Goal: Task Accomplishment & Management: Manage account settings

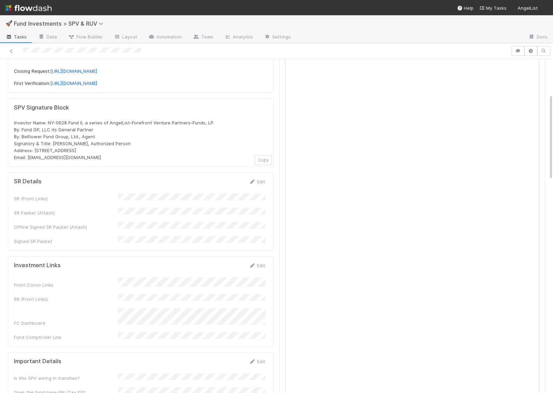
scroll to position [196, 0]
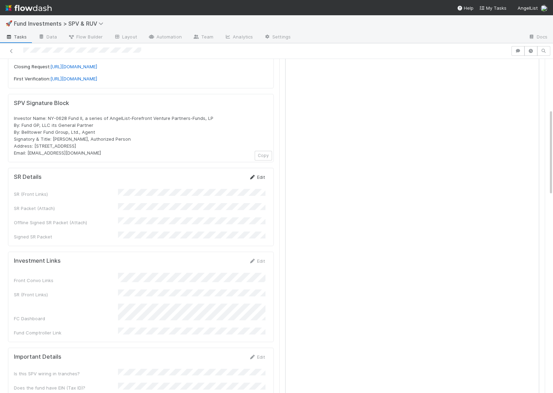
click at [262, 174] on link "Edit" at bounding box center [257, 177] width 16 height 6
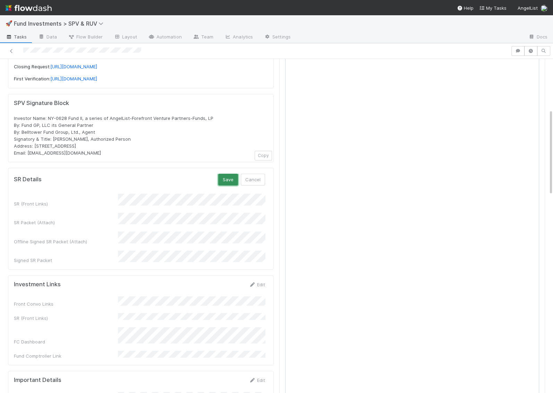
click at [227, 174] on button "Save" at bounding box center [228, 180] width 20 height 12
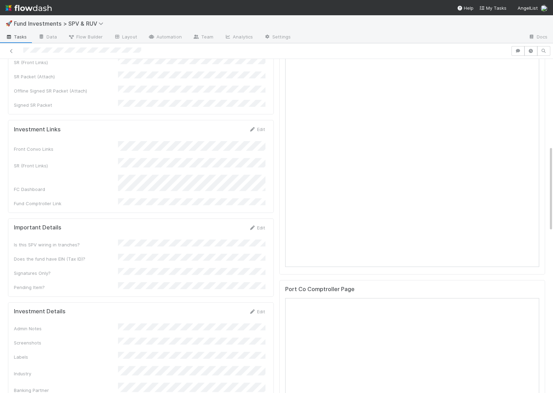
scroll to position [353, 0]
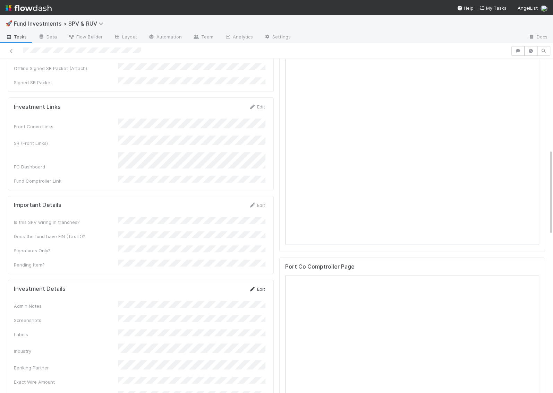
click at [257, 287] on link "Edit" at bounding box center [257, 290] width 16 height 6
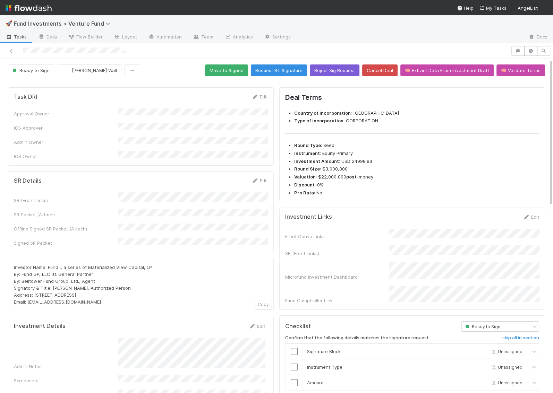
scroll to position [2, 0]
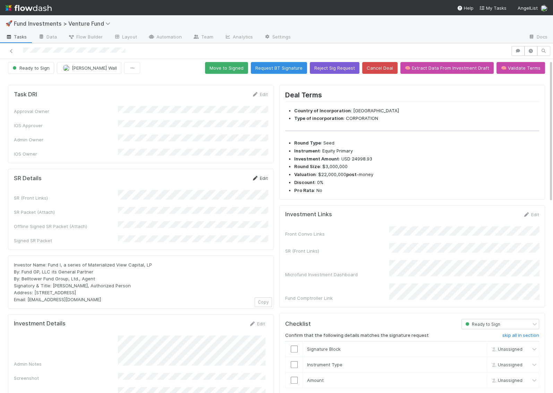
click at [263, 176] on link "Edit" at bounding box center [259, 179] width 16 height 6
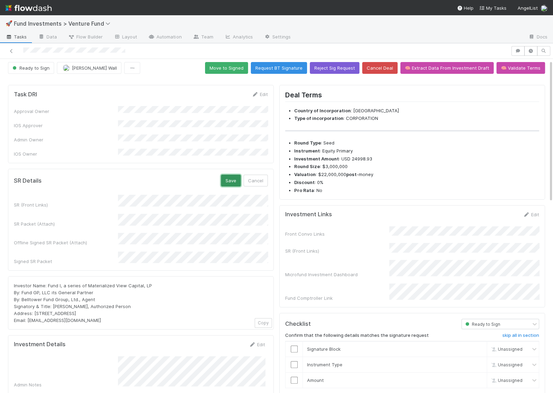
click at [231, 175] on button "Save" at bounding box center [231, 181] width 20 height 12
click at [230, 70] on button "Move to Signed" at bounding box center [226, 68] width 43 height 12
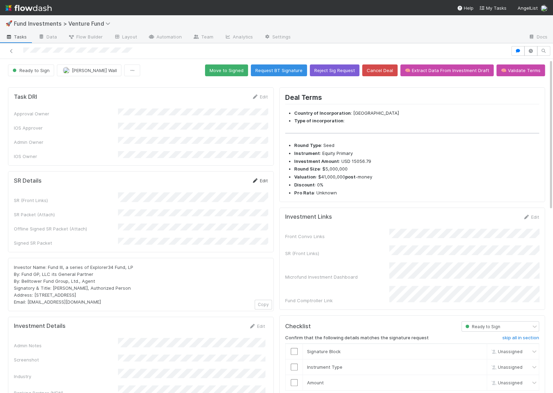
click at [259, 178] on link "Edit" at bounding box center [259, 181] width 16 height 6
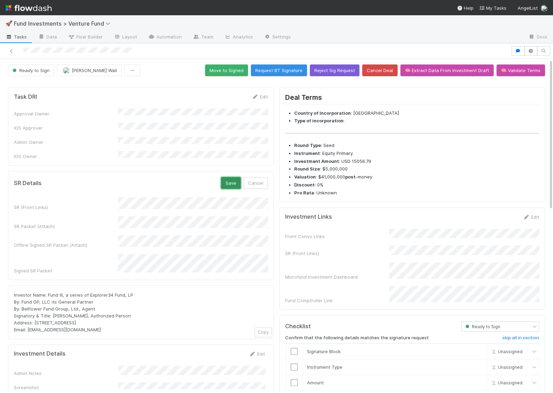
click at [232, 177] on button "Save" at bounding box center [231, 183] width 20 height 12
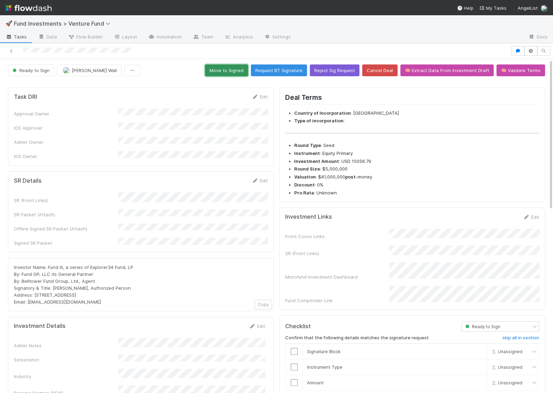
click at [232, 71] on button "Move to Signed" at bounding box center [226, 71] width 43 height 12
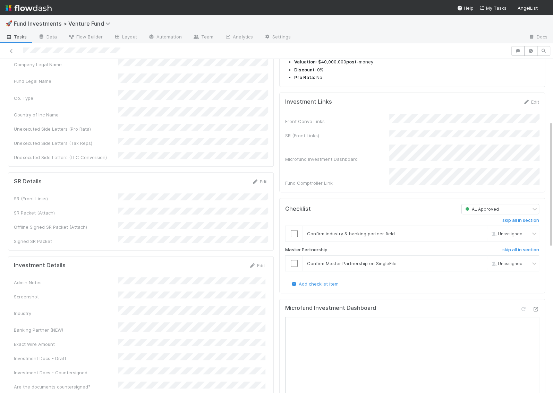
scroll to position [207, 0]
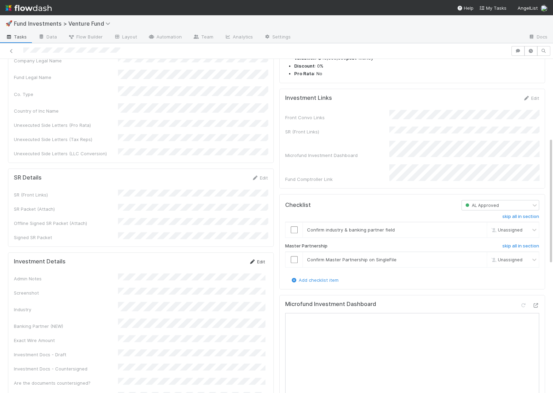
click at [260, 259] on link "Edit" at bounding box center [257, 262] width 16 height 6
click at [223, 258] on button "Save" at bounding box center [228, 264] width 20 height 12
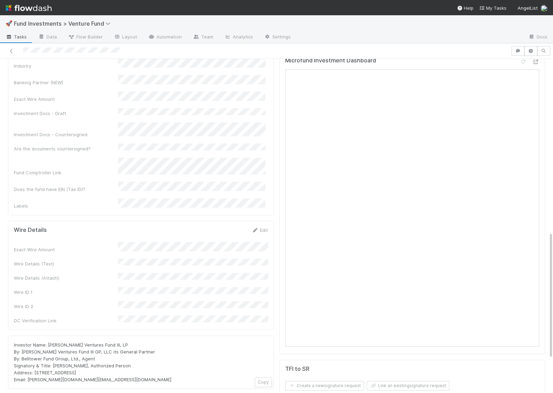
scroll to position [461, 0]
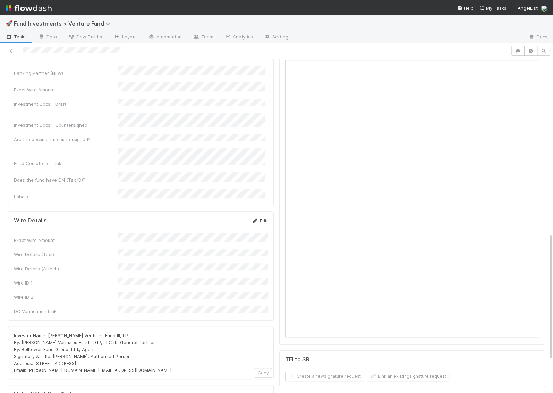
click at [259, 218] on link "Edit" at bounding box center [259, 221] width 16 height 6
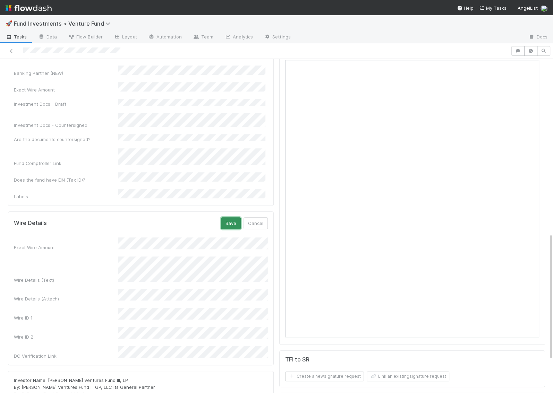
click at [235, 217] on button "Save" at bounding box center [231, 223] width 20 height 12
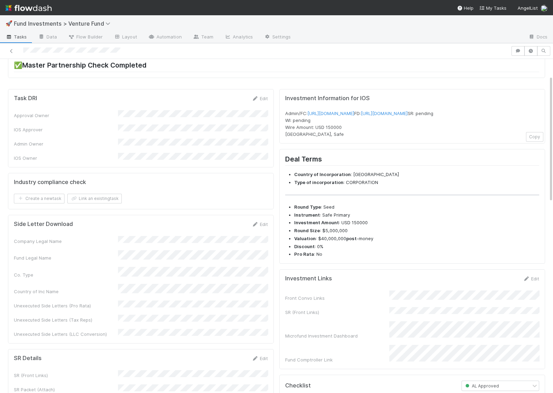
scroll to position [0, 0]
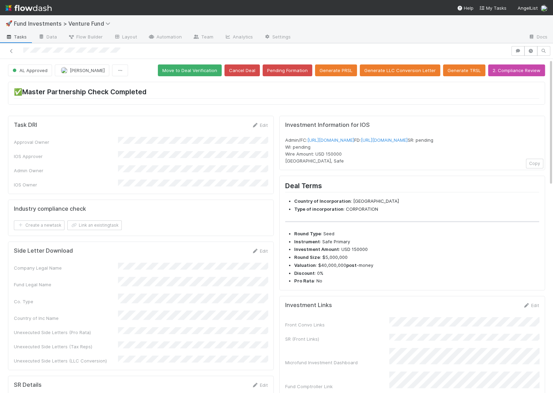
click at [198, 71] on button "Move to Deal Verification" at bounding box center [190, 71] width 64 height 12
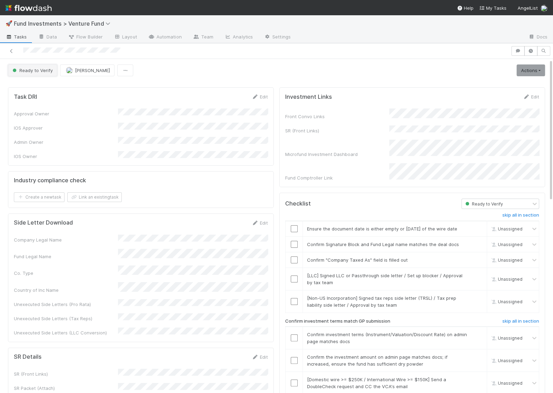
click at [40, 67] on button "Ready to Verify" at bounding box center [32, 71] width 49 height 12
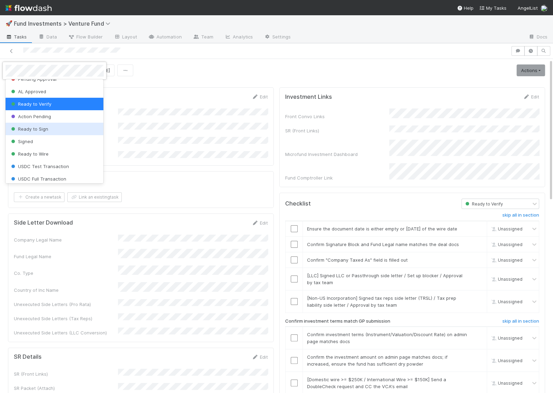
scroll to position [42, 0]
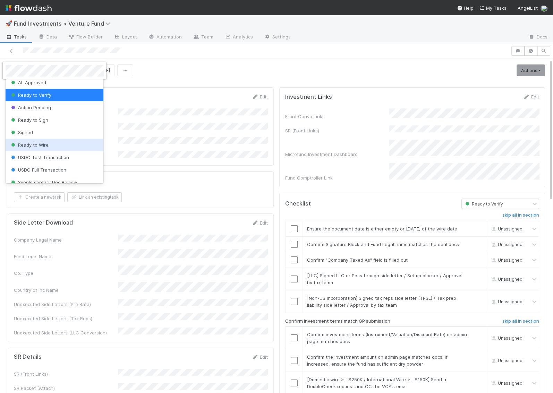
click at [50, 141] on div "Ready to Wire" at bounding box center [55, 145] width 98 height 12
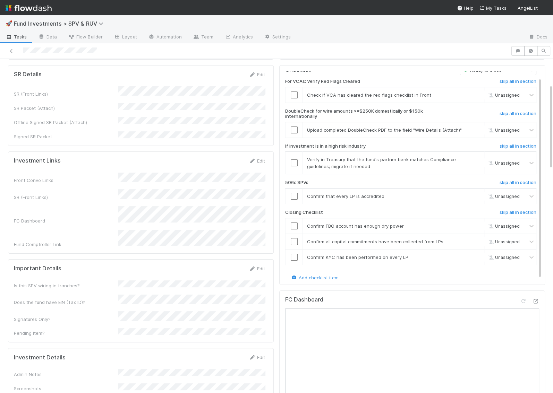
scroll to position [193, 0]
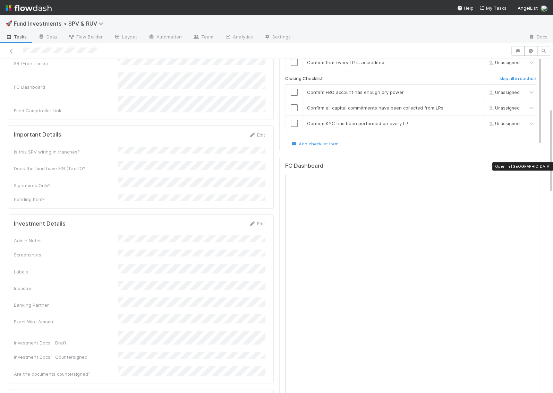
click at [535, 165] on icon at bounding box center [535, 167] width 7 height 5
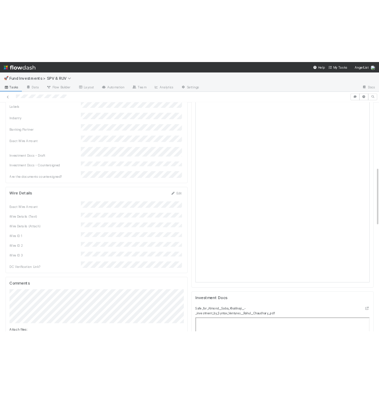
scroll to position [406, 0]
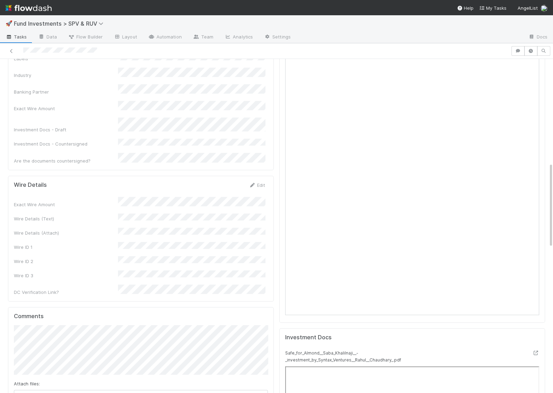
click at [162, 197] on div "Exact Wire Amount Wire Details (Text) Wire Details (Attach) Wire ID 1 Wire ID 2…" at bounding box center [139, 246] width 251 height 99
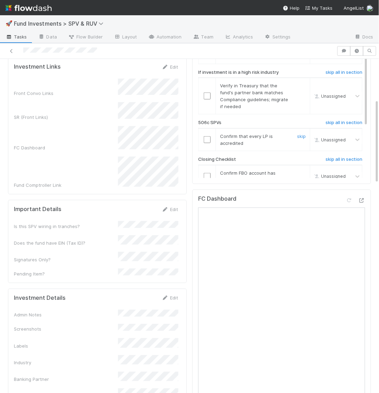
scroll to position [0, 0]
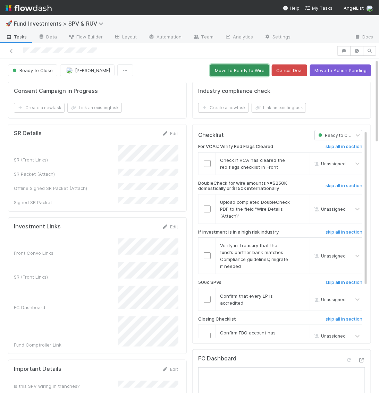
click at [239, 67] on button "Move to Ready to Wire" at bounding box center [239, 71] width 59 height 12
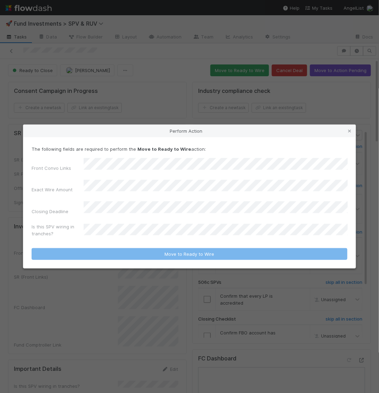
click at [135, 223] on div "Is this SPV wiring in tranches?" at bounding box center [190, 231] width 316 height 17
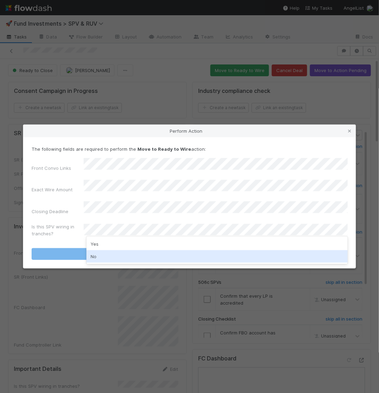
click at [128, 256] on div "No" at bounding box center [216, 256] width 261 height 12
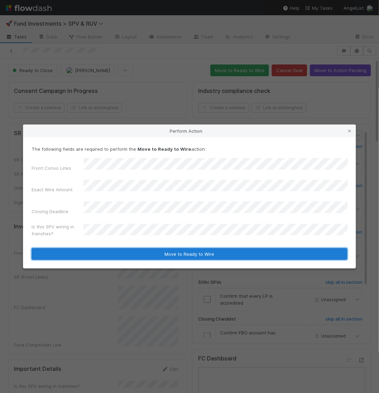
click at [130, 248] on button "Move to Ready to Wire" at bounding box center [190, 254] width 316 height 12
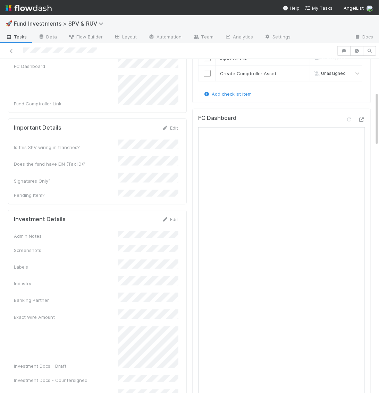
scroll to position [235, 0]
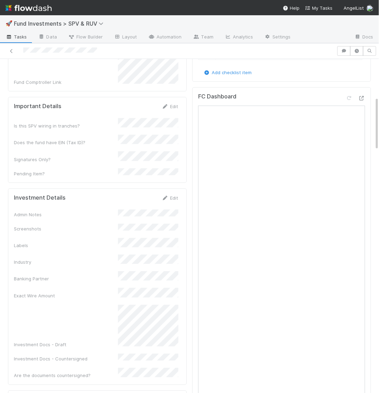
click at [116, 288] on div "Exact Wire Amount" at bounding box center [96, 293] width 164 height 11
click at [364, 95] on div at bounding box center [361, 98] width 7 height 7
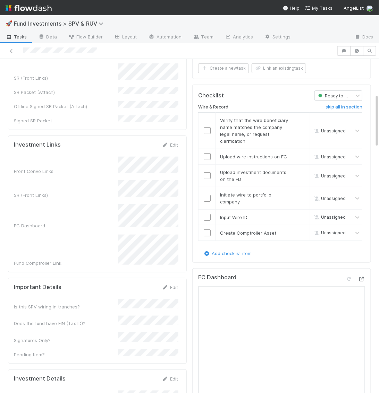
scroll to position [0, 0]
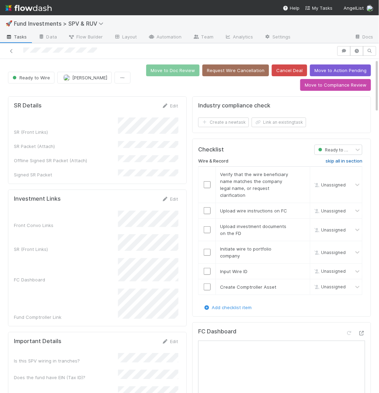
click at [339, 162] on link "skip all in section" at bounding box center [343, 163] width 37 height 8
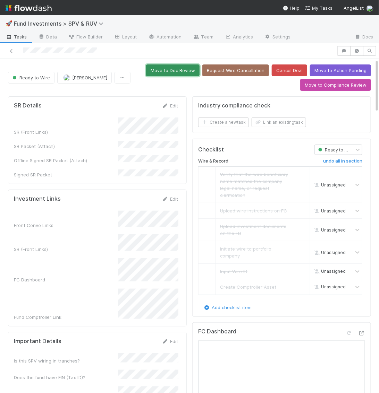
click at [185, 71] on button "Move to Doc Review" at bounding box center [172, 71] width 53 height 12
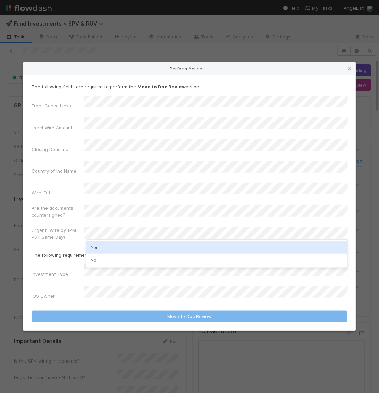
click at [102, 249] on div "Yes" at bounding box center [216, 247] width 261 height 12
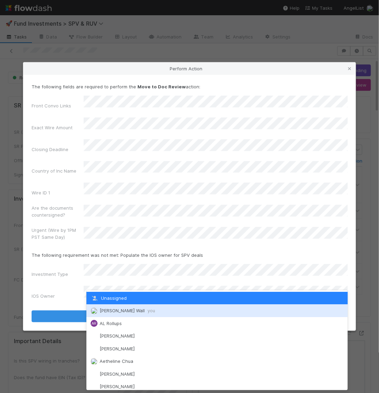
click at [103, 311] on span "Kennedy Wall you" at bounding box center [127, 311] width 55 height 6
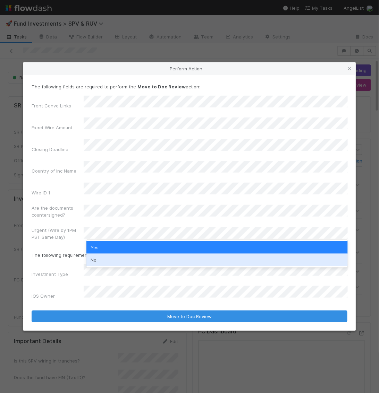
click at [104, 259] on div "No" at bounding box center [216, 260] width 261 height 12
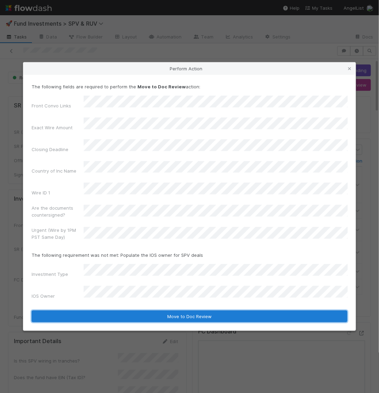
click at [104, 311] on button "Move to Doc Review" at bounding box center [190, 317] width 316 height 12
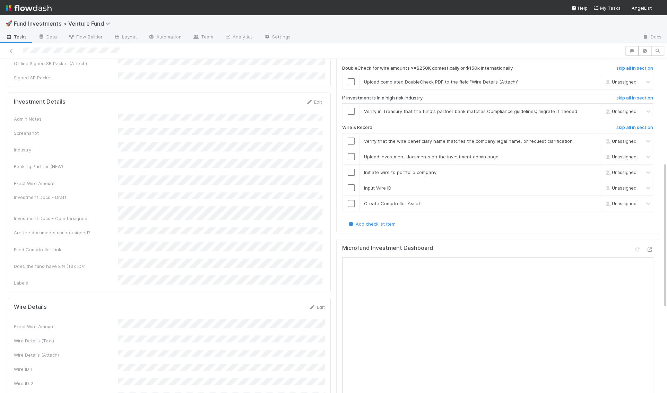
scroll to position [280, 0]
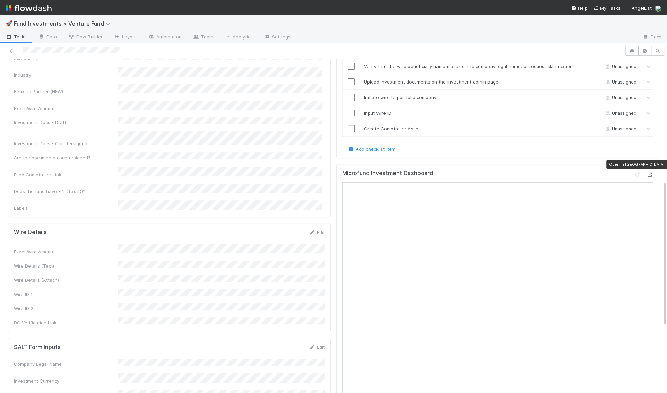
click at [652, 173] on icon at bounding box center [650, 175] width 7 height 5
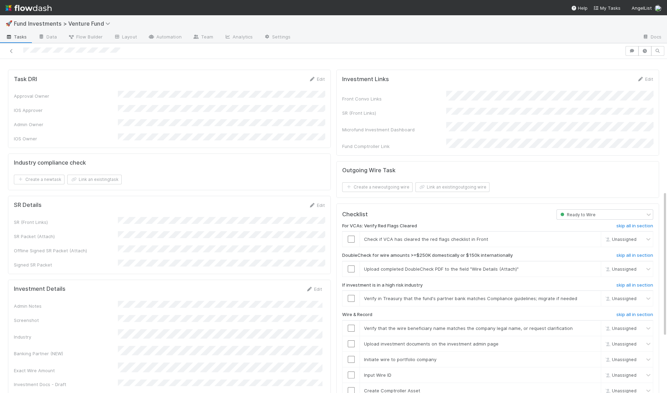
scroll to position [0, 0]
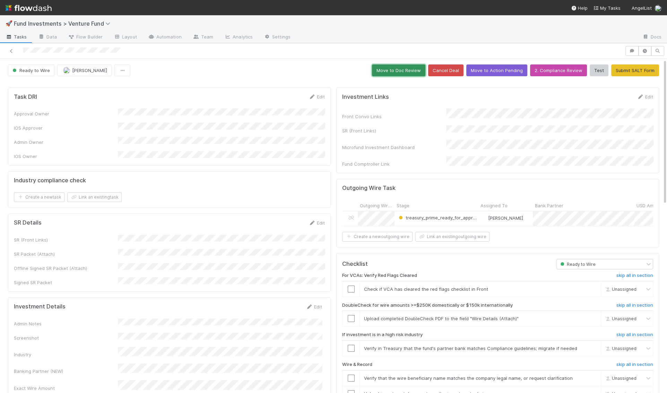
click at [410, 70] on button "Move to Doc Review" at bounding box center [398, 71] width 53 height 12
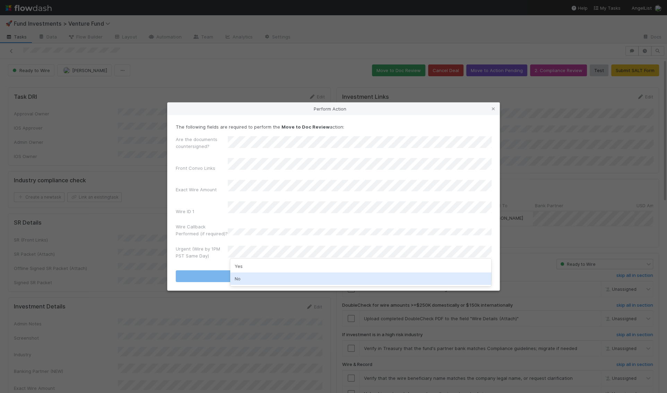
click at [268, 277] on div "No" at bounding box center [360, 279] width 261 height 12
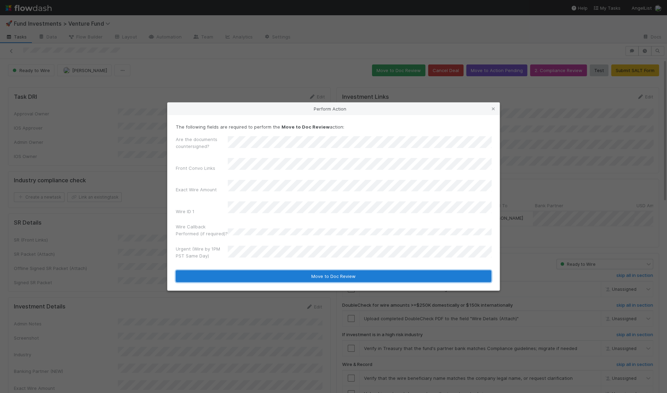
click at [270, 274] on button "Move to Doc Review" at bounding box center [334, 277] width 316 height 12
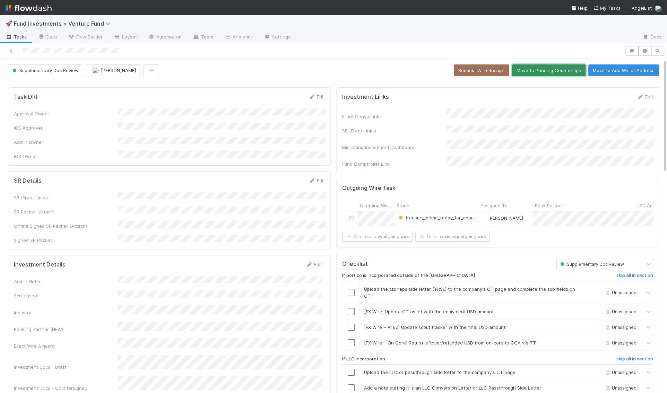
click at [530, 71] on button "Move to Pending Countersigs" at bounding box center [549, 71] width 74 height 12
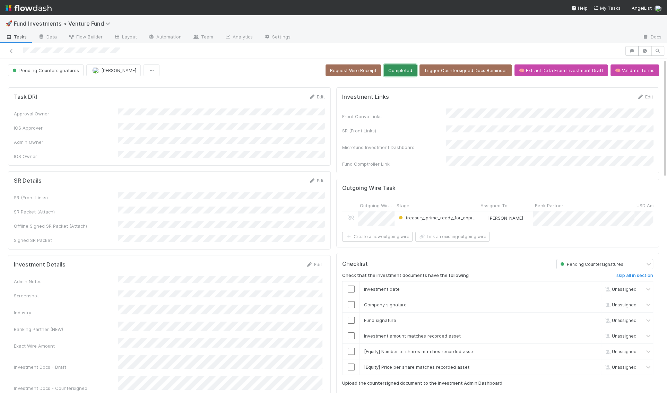
click at [394, 66] on button "Completed" at bounding box center [400, 71] width 33 height 12
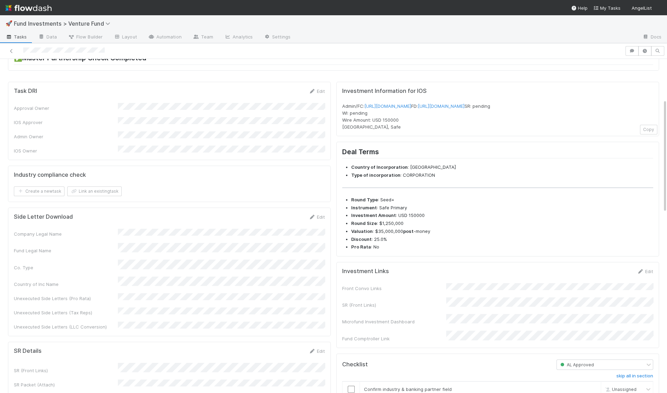
scroll to position [127, 0]
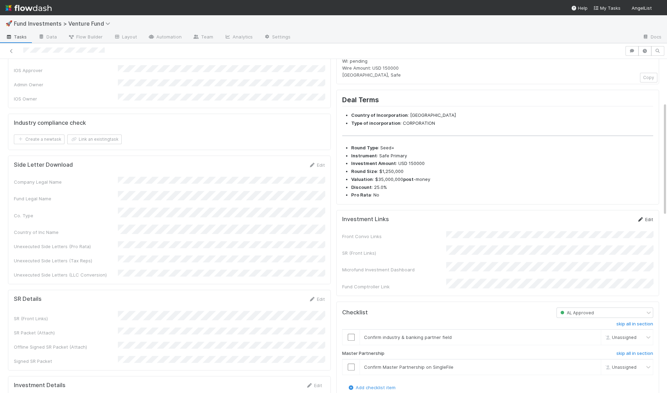
click at [647, 222] on link "Edit" at bounding box center [645, 220] width 16 height 6
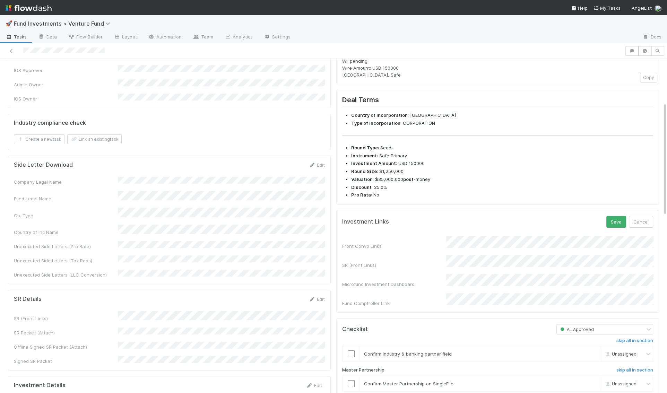
click at [424, 259] on div "Front Convo Links SR (Front Links) Microfund Investment Dashboard Fund Comptrol…" at bounding box center [497, 271] width 311 height 71
click at [616, 228] on button "Save" at bounding box center [617, 222] width 20 height 12
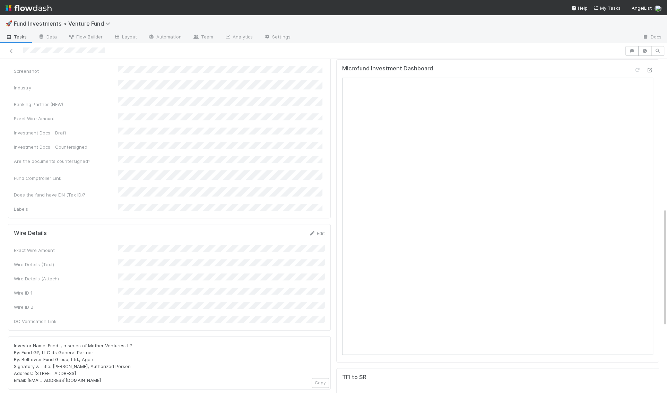
scroll to position [440, 0]
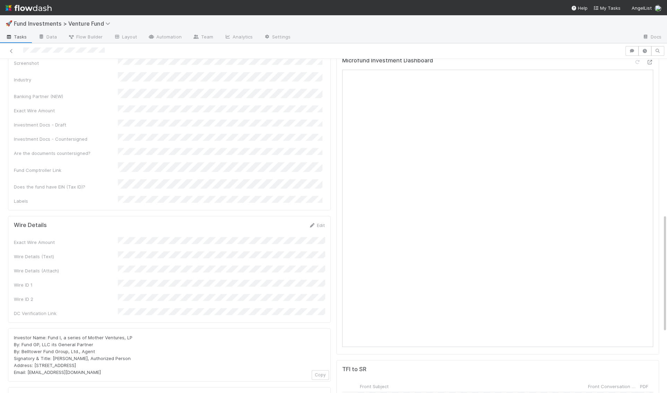
click at [316, 222] on div "Edit" at bounding box center [317, 225] width 16 height 7
click at [317, 223] on link "Edit" at bounding box center [317, 226] width 16 height 6
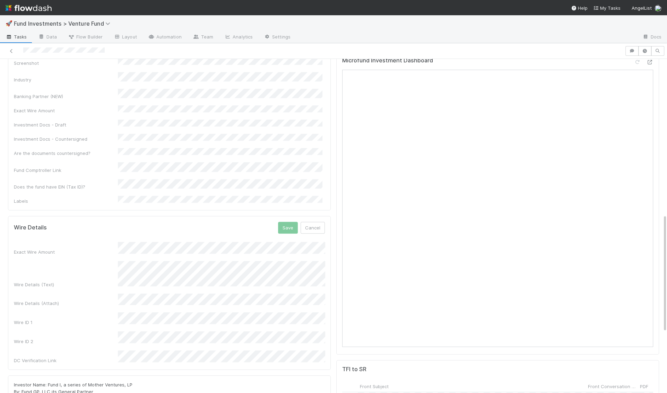
click at [202, 222] on div "Wire Details Save Cancel" at bounding box center [169, 228] width 311 height 12
click at [285, 222] on button "Save" at bounding box center [288, 228] width 20 height 12
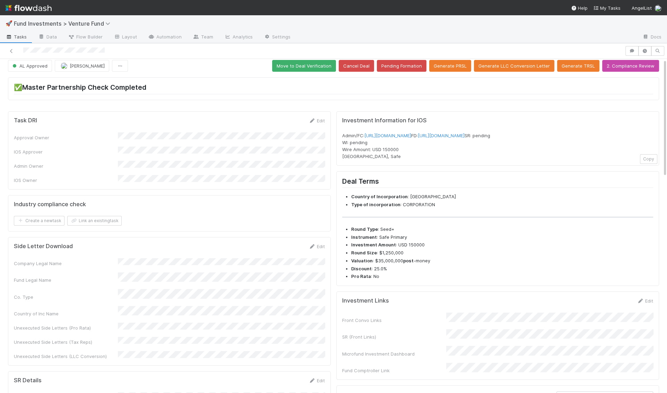
scroll to position [0, 0]
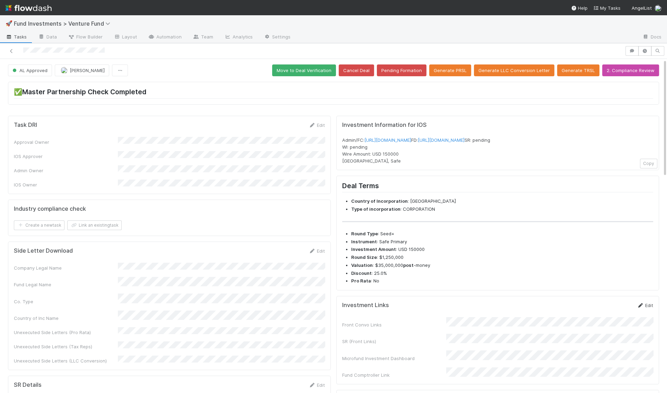
click at [648, 308] on link "Edit" at bounding box center [645, 306] width 16 height 6
click at [402, 348] on div "Front Convo Links SR (Front Links) Microfund Investment Dashboard Fund Comptrol…" at bounding box center [497, 357] width 311 height 71
click at [613, 314] on button "Save" at bounding box center [617, 308] width 20 height 12
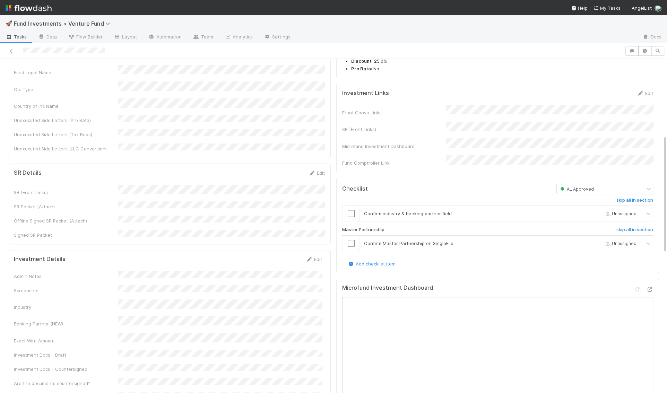
scroll to position [216, 0]
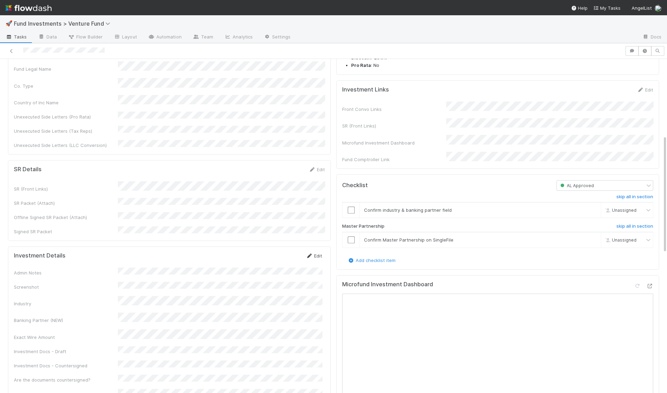
click at [316, 253] on link "Edit" at bounding box center [314, 256] width 16 height 6
click at [288, 253] on button "Save" at bounding box center [285, 259] width 20 height 12
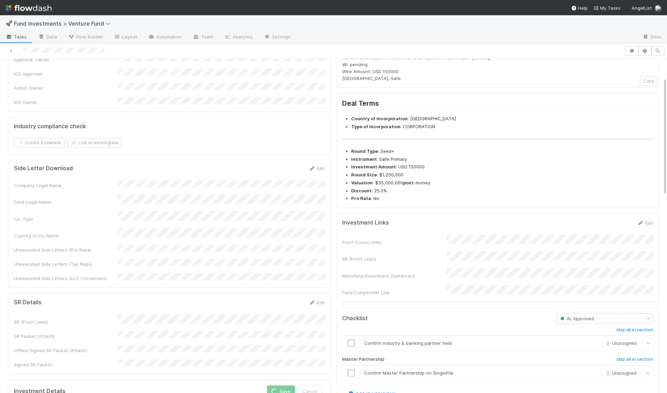
scroll to position [0, 0]
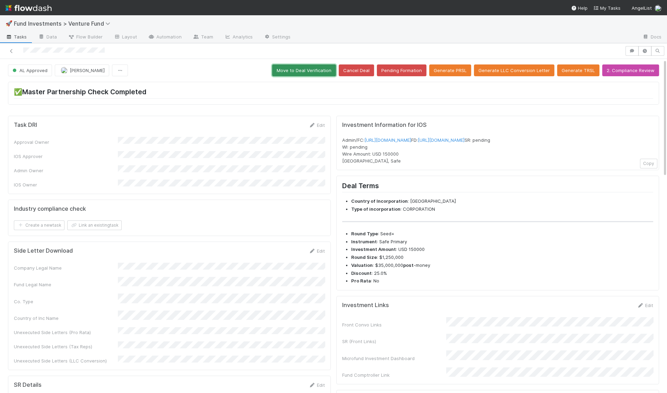
click at [323, 71] on button "Move to Deal Verification" at bounding box center [304, 71] width 64 height 12
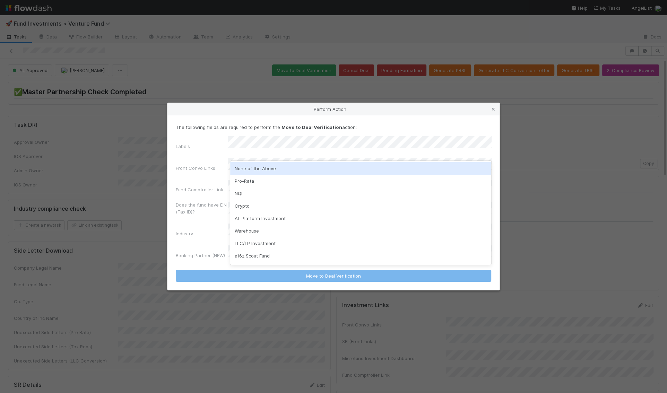
click at [254, 161] on div "None of the Above Pro-Rata NQI Crypto AL Platform Investment Warehouse LLC/LP I…" at bounding box center [360, 213] width 261 height 104
click at [254, 169] on div "None of the Above" at bounding box center [360, 168] width 261 height 12
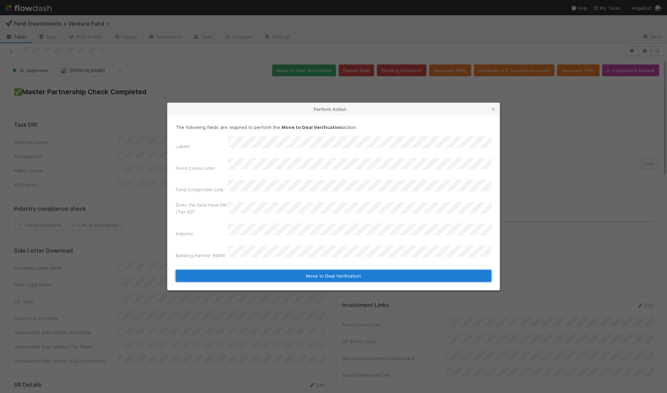
click at [252, 270] on button "Move to Deal Verification" at bounding box center [334, 276] width 316 height 12
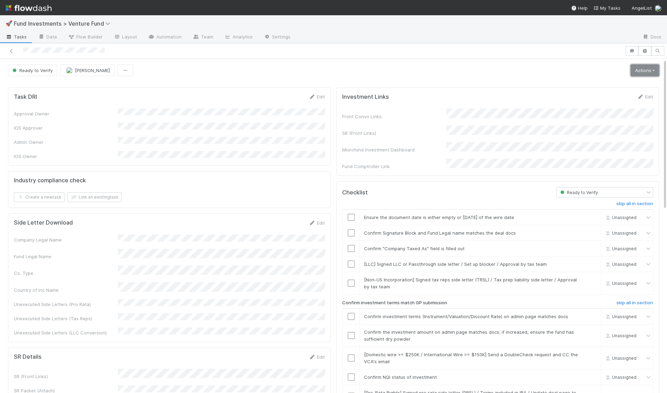
click at [658, 69] on link "Actions" at bounding box center [645, 71] width 28 height 12
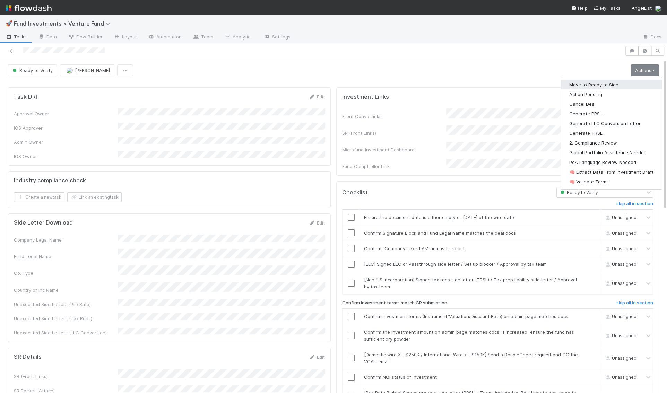
click at [626, 82] on button "Move to Ready to Sign" at bounding box center [611, 85] width 101 height 10
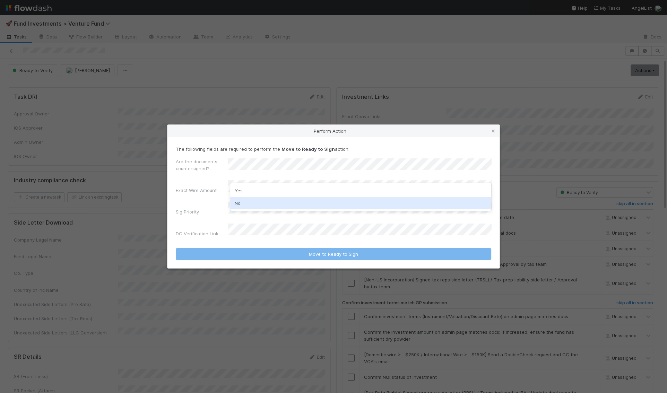
click at [236, 202] on div "No" at bounding box center [360, 203] width 261 height 12
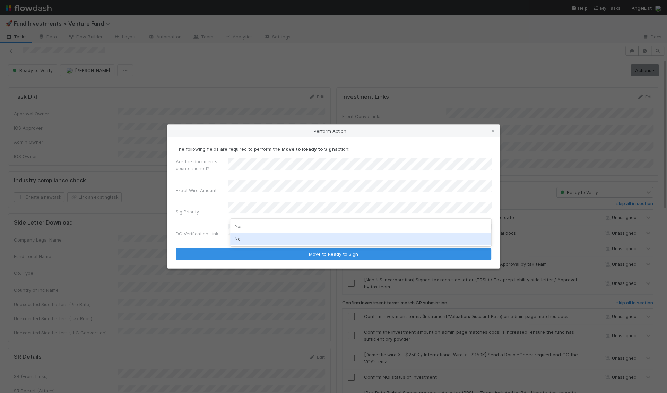
click at [234, 242] on div "No" at bounding box center [360, 239] width 261 height 12
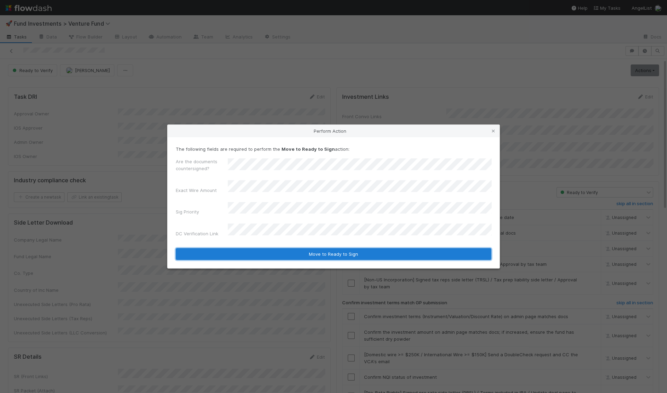
click at [246, 253] on button "Move to Ready to Sign" at bounding box center [334, 254] width 316 height 12
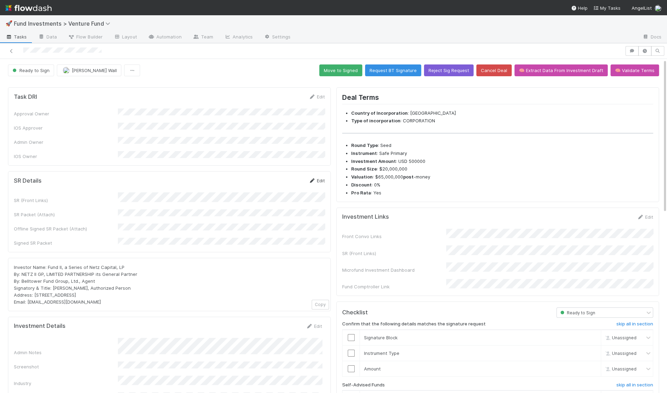
click at [317, 178] on link "Edit" at bounding box center [317, 181] width 16 height 6
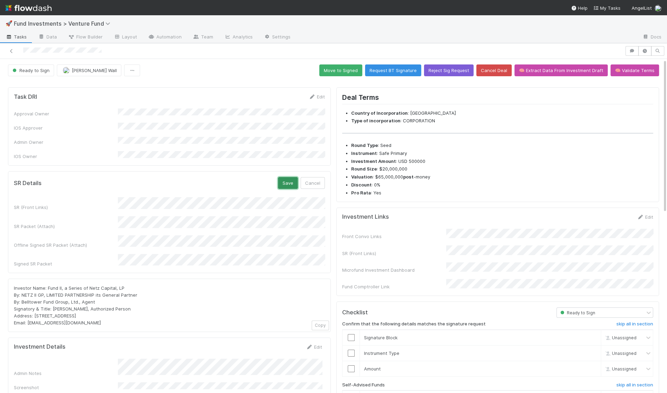
click at [292, 177] on button "Save" at bounding box center [288, 183] width 20 height 12
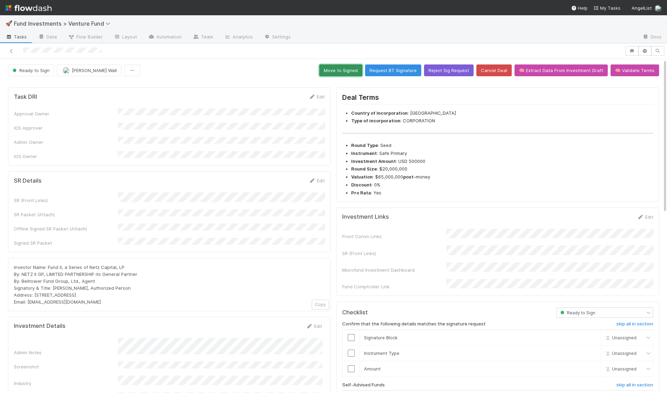
click at [347, 71] on button "Move to Signed" at bounding box center [340, 71] width 43 height 12
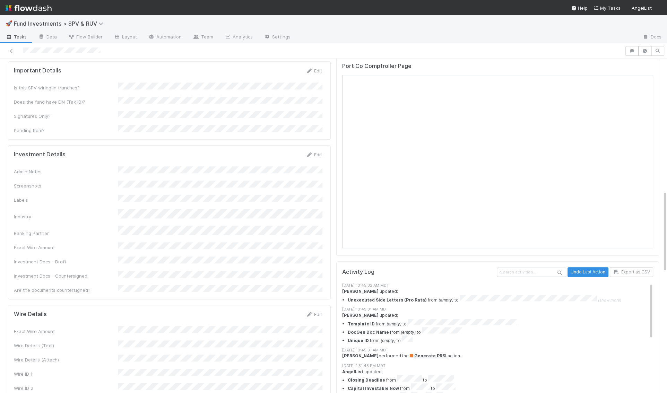
scroll to position [649, 0]
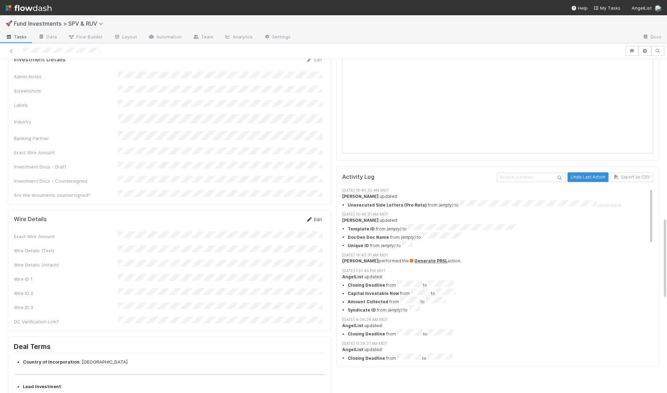
click at [312, 217] on icon at bounding box center [309, 219] width 7 height 5
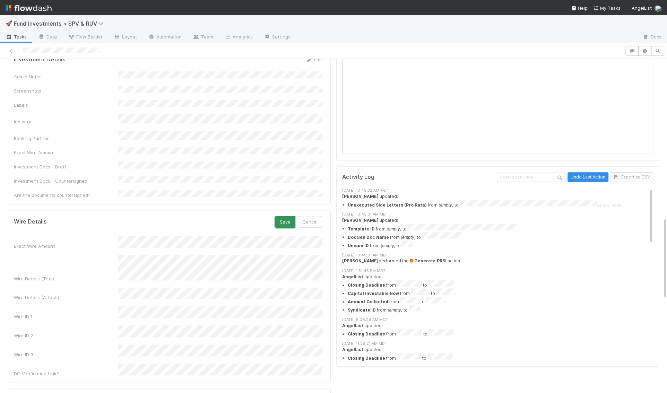
click at [292, 216] on button "Save" at bounding box center [285, 222] width 20 height 12
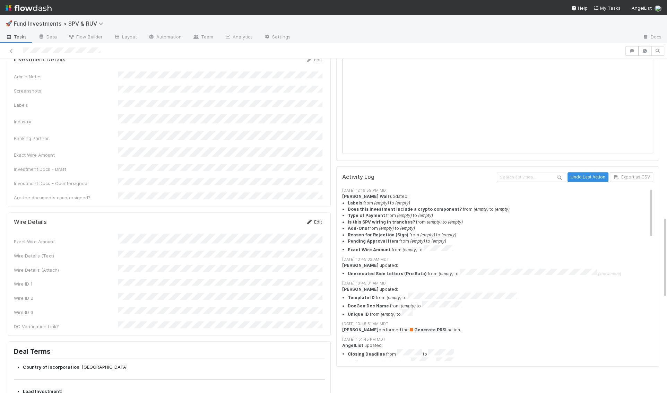
click at [320, 219] on link "Edit" at bounding box center [314, 222] width 16 height 6
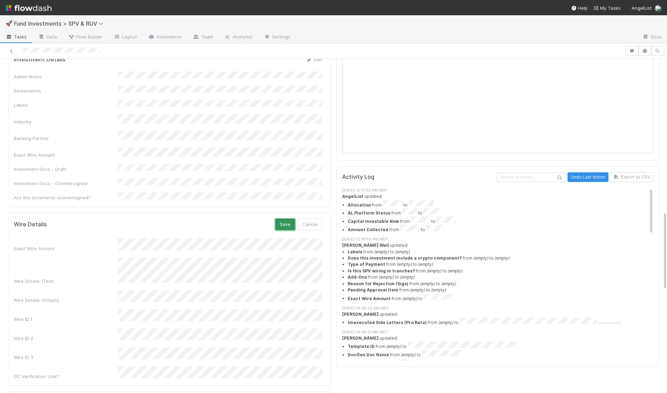
click at [280, 219] on button "Save" at bounding box center [285, 225] width 20 height 12
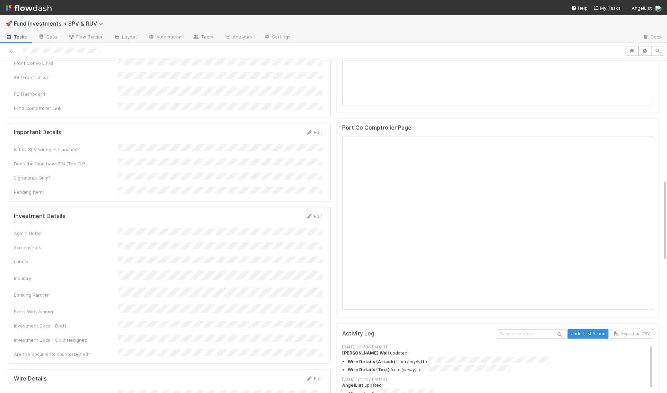
scroll to position [498, 0]
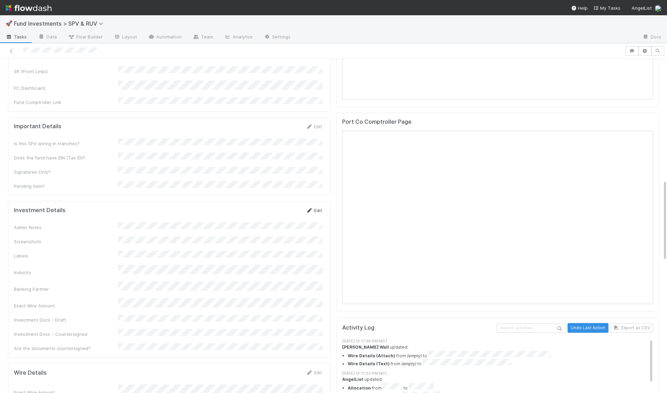
click at [312, 208] on icon at bounding box center [309, 210] width 7 height 5
click at [287, 207] on button "Save" at bounding box center [285, 213] width 20 height 12
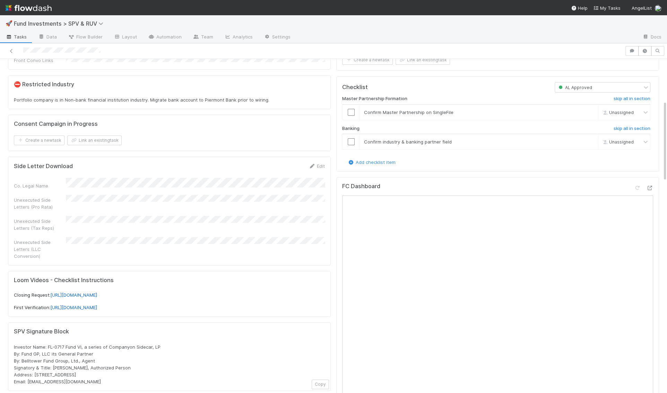
scroll to position [0, 0]
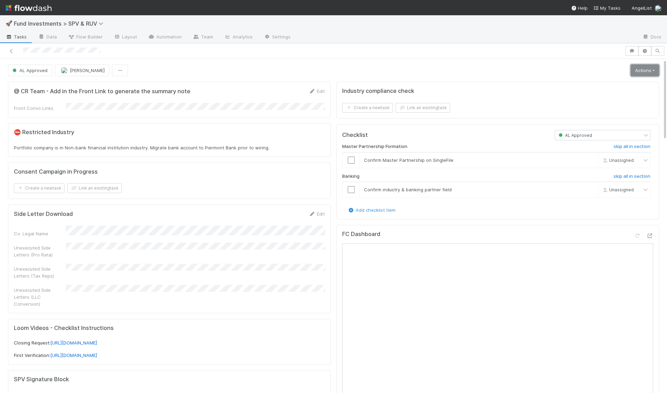
click at [639, 68] on link "Actions" at bounding box center [645, 71] width 28 height 12
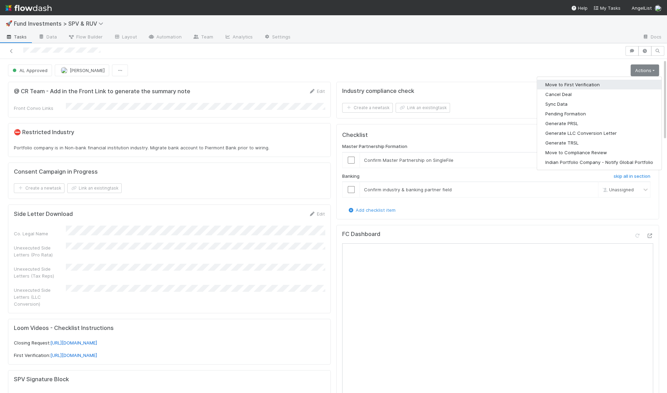
click at [633, 83] on button "Move to First Verification" at bounding box center [599, 85] width 125 height 10
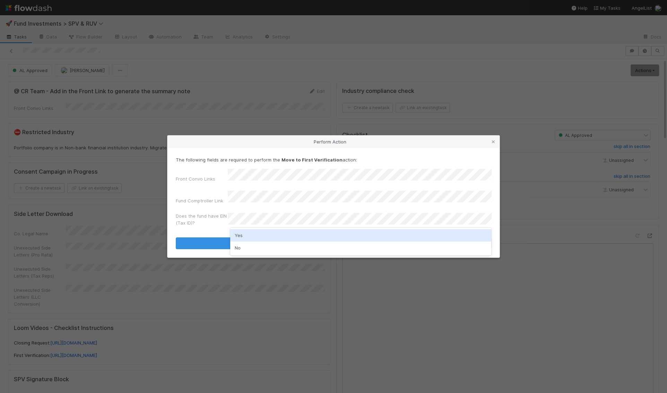
click at [269, 235] on div "Yes" at bounding box center [360, 235] width 261 height 12
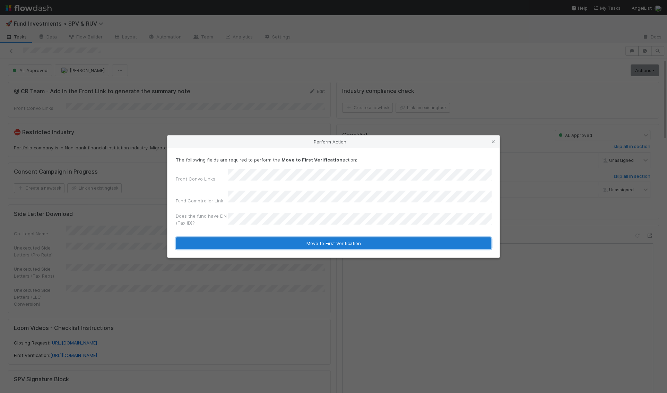
click at [268, 242] on button "Move to First Verification" at bounding box center [334, 244] width 316 height 12
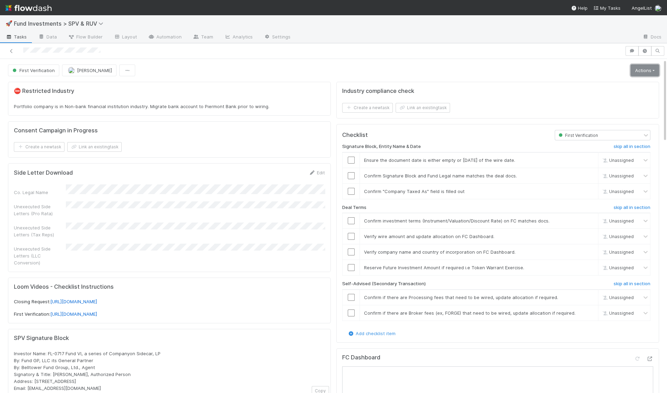
click at [640, 69] on link "Actions" at bounding box center [645, 71] width 28 height 12
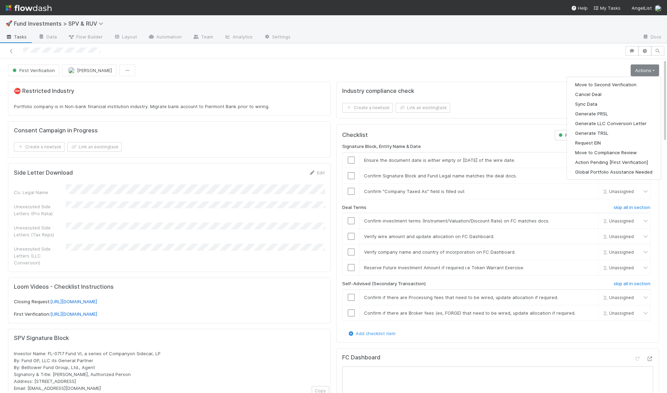
click at [507, 52] on div at bounding box center [313, 51] width 620 height 10
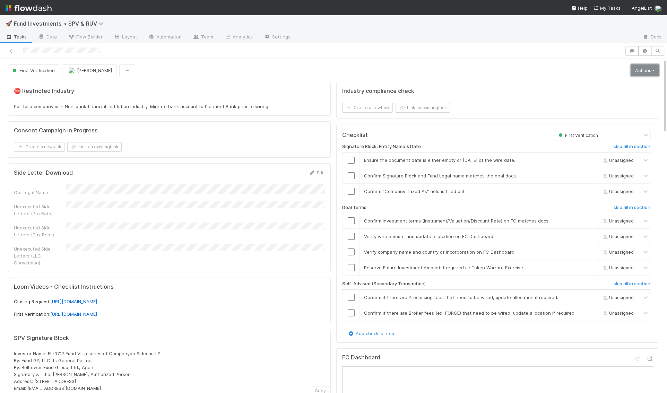
click at [644, 70] on link "Actions" at bounding box center [645, 71] width 28 height 12
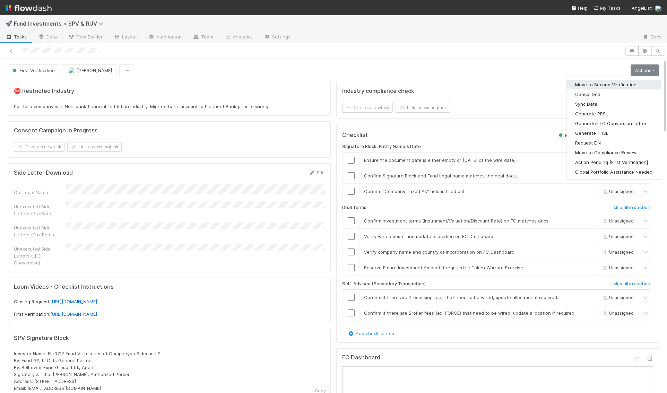
click at [620, 81] on button "Move to Second Verification" at bounding box center [614, 85] width 94 height 10
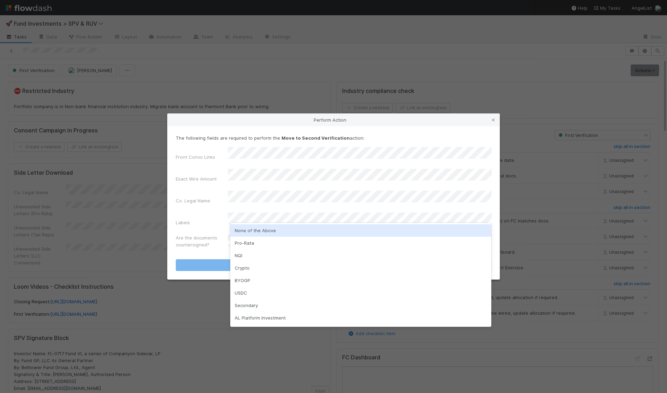
click at [239, 231] on div "None of the Above" at bounding box center [360, 230] width 261 height 12
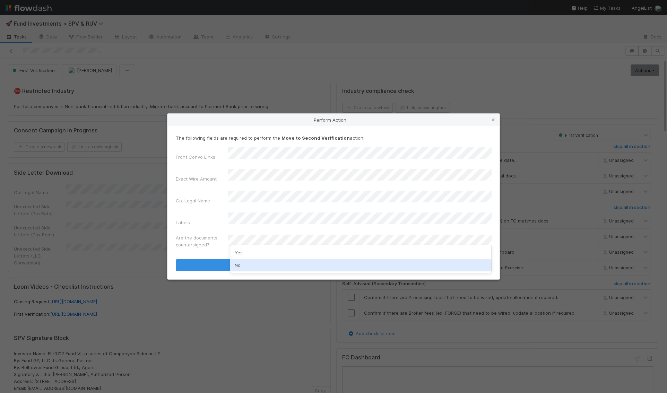
click at [238, 263] on div "No" at bounding box center [360, 265] width 261 height 12
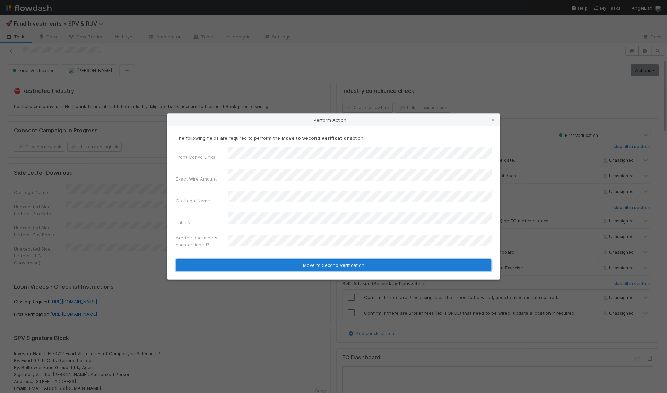
click at [238, 259] on button "Move to Second Verification" at bounding box center [334, 265] width 316 height 12
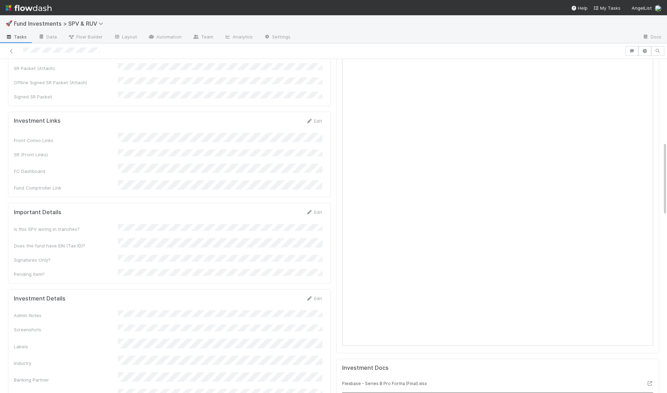
scroll to position [362, 0]
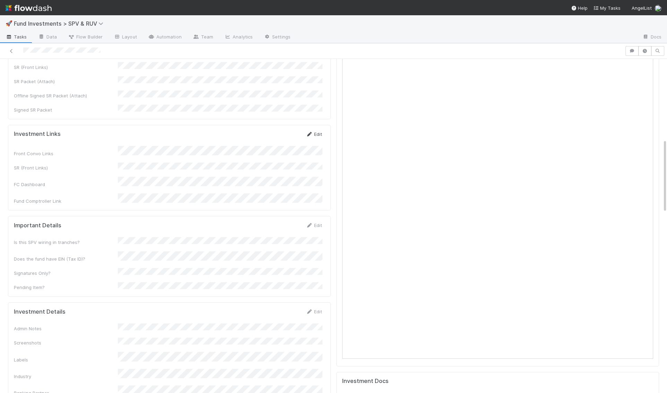
click at [318, 131] on link "Edit" at bounding box center [314, 134] width 16 height 6
click at [285, 131] on button "Save" at bounding box center [285, 137] width 20 height 12
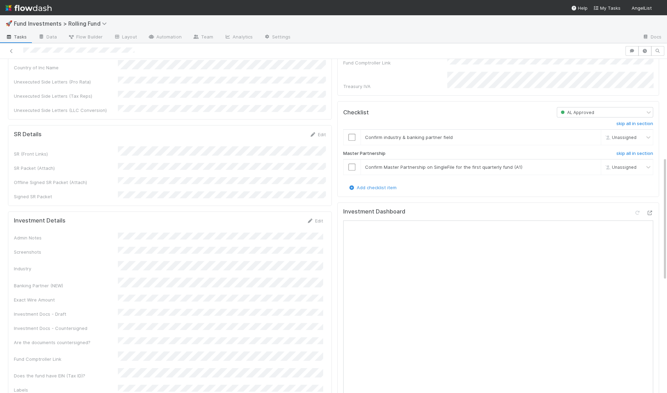
scroll to position [267, 0]
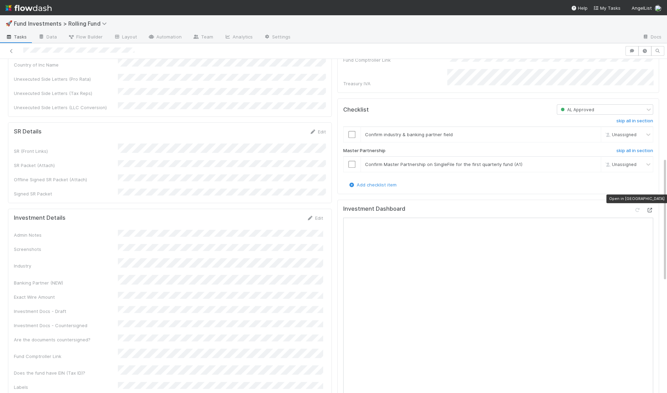
click at [651, 208] on icon at bounding box center [650, 210] width 7 height 5
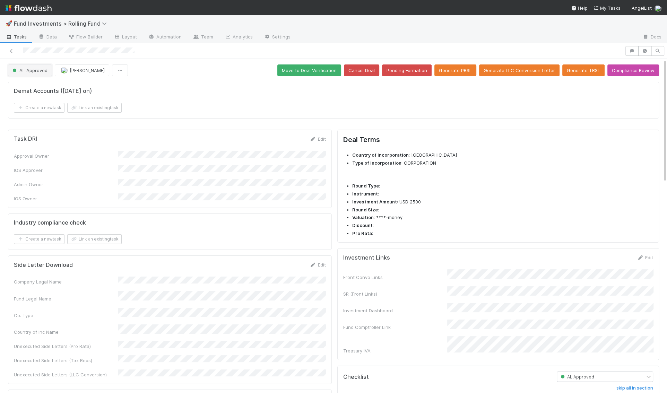
click at [37, 71] on span "AL Approved" at bounding box center [29, 71] width 36 height 6
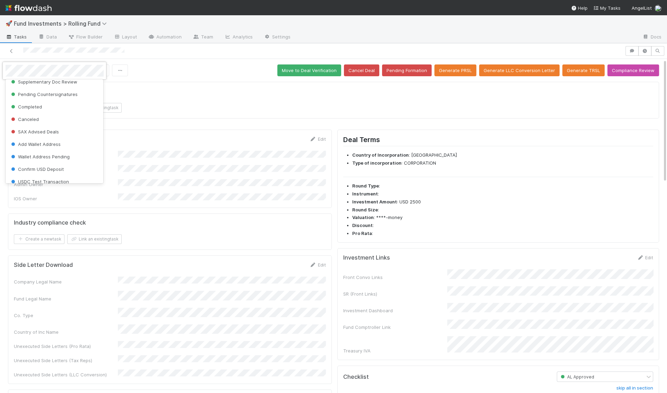
scroll to position [127, 0]
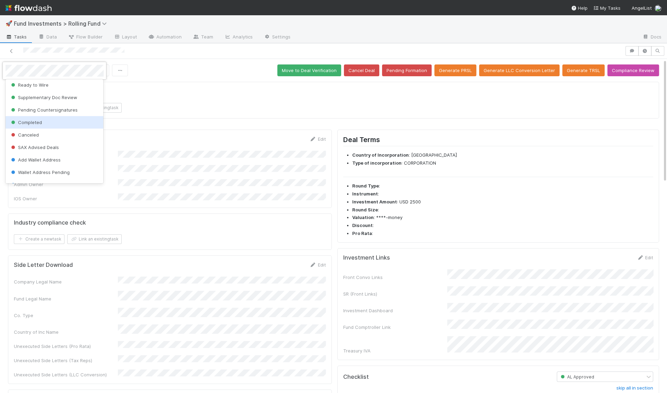
click at [49, 125] on div "Completed" at bounding box center [55, 122] width 98 height 12
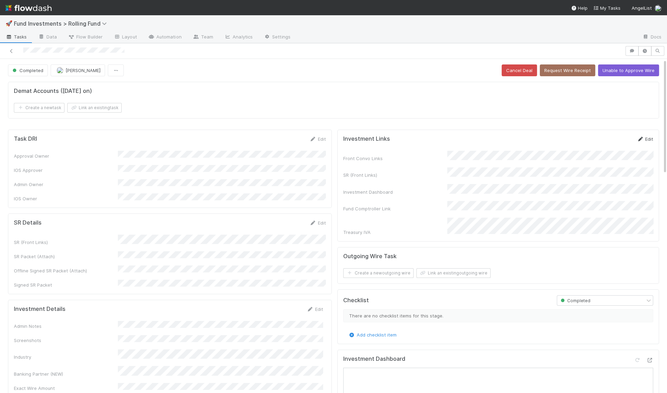
click at [649, 138] on link "Edit" at bounding box center [645, 139] width 16 height 6
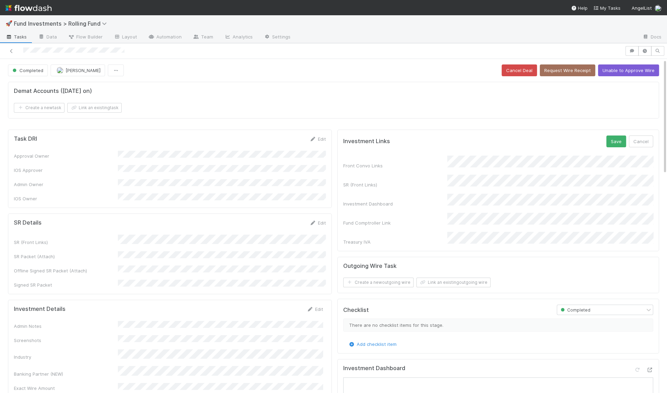
click at [377, 181] on div "SR (Front Links)" at bounding box center [498, 182] width 310 height 14
click at [404, 164] on div "Front Convo Links SR (Front Links) Investment Dashboard Fund Comptroller Link T…" at bounding box center [498, 201] width 310 height 90
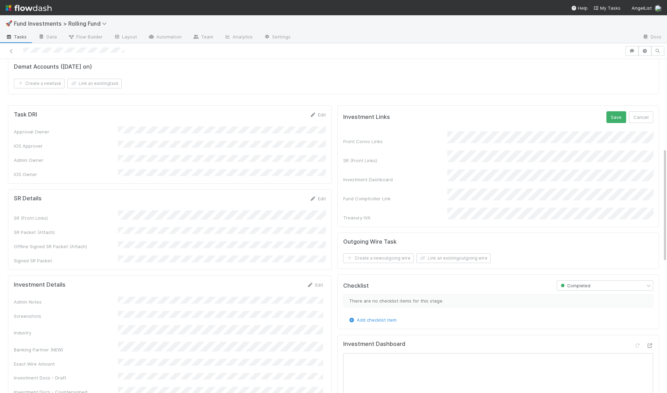
scroll to position [0, 0]
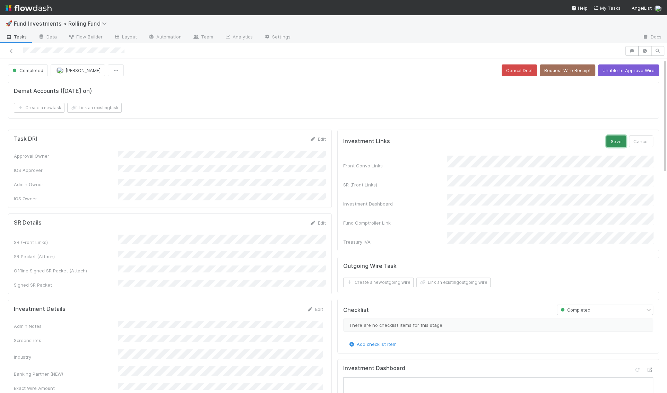
click at [624, 142] on button "Save" at bounding box center [617, 142] width 20 height 12
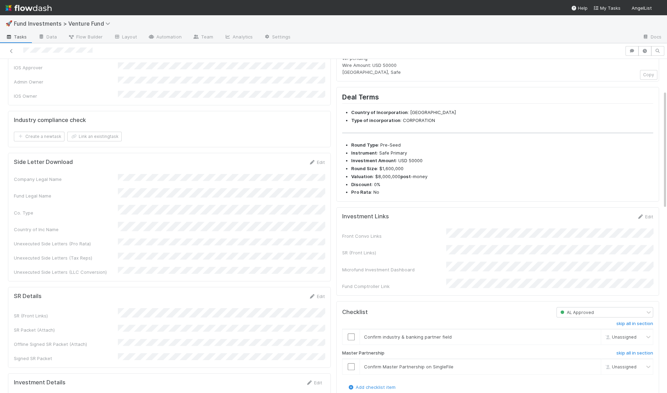
scroll to position [126, 0]
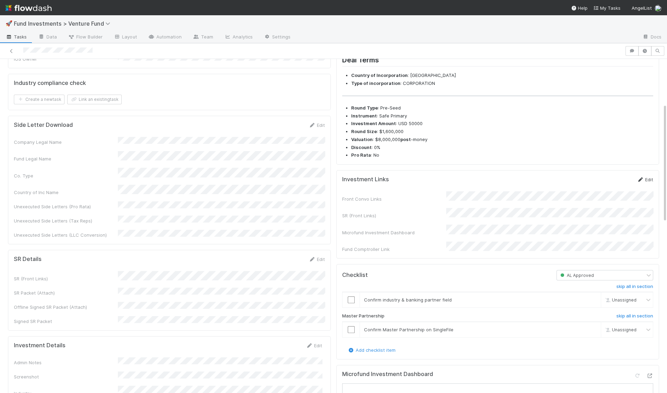
click at [648, 182] on link "Edit" at bounding box center [645, 180] width 16 height 6
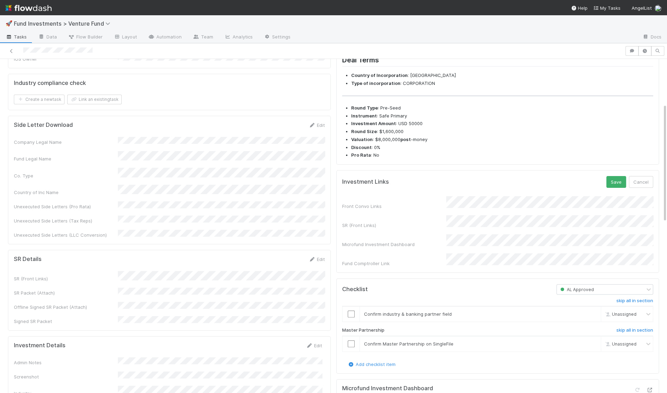
click at [375, 215] on div "Front Convo Links SR (Front Links) Microfund Investment Dashboard Fund Comptrol…" at bounding box center [497, 231] width 311 height 71
click at [616, 188] on button "Save" at bounding box center [617, 182] width 20 height 12
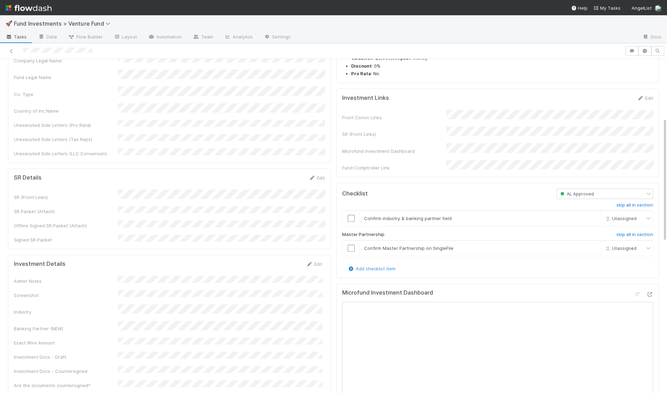
scroll to position [322, 0]
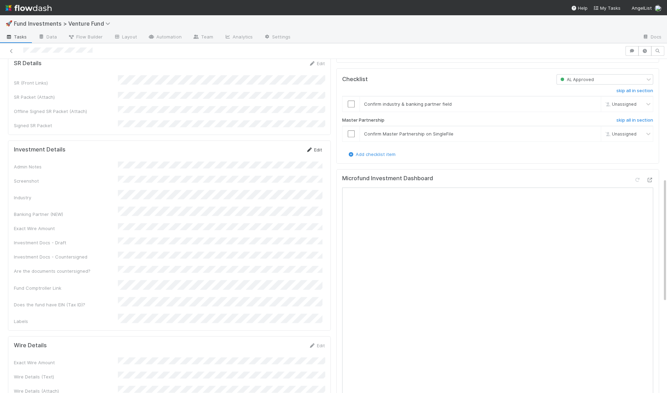
click at [317, 147] on link "Edit" at bounding box center [314, 150] width 16 height 6
click at [288, 146] on button "Save" at bounding box center [285, 152] width 20 height 12
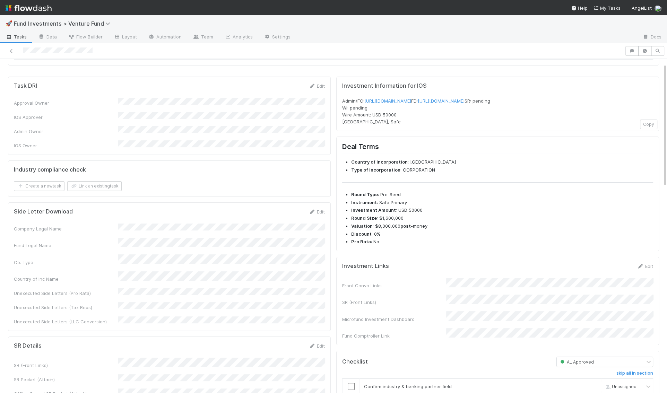
scroll to position [0, 0]
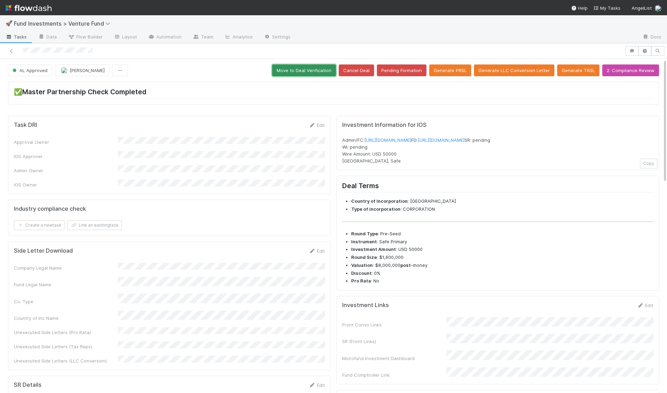
click at [325, 72] on button "Move to Deal Verification" at bounding box center [304, 71] width 64 height 12
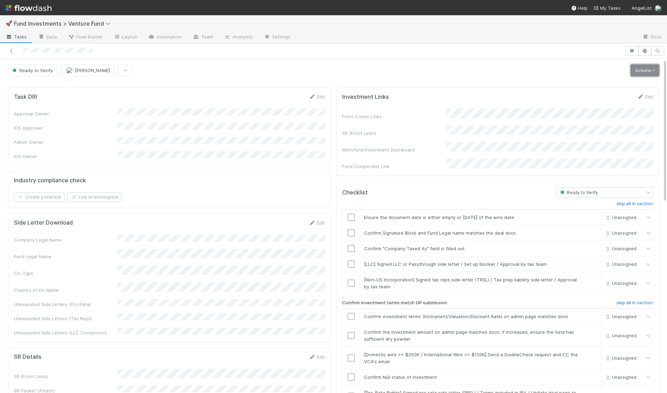
click at [649, 67] on link "Actions" at bounding box center [645, 71] width 28 height 12
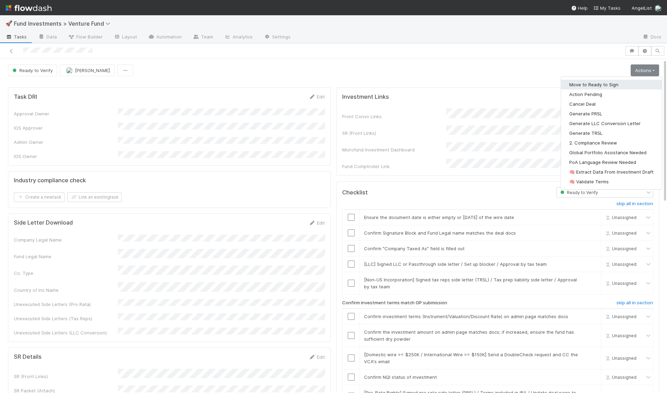
click at [609, 81] on button "Move to Ready to Sign" at bounding box center [611, 85] width 101 height 10
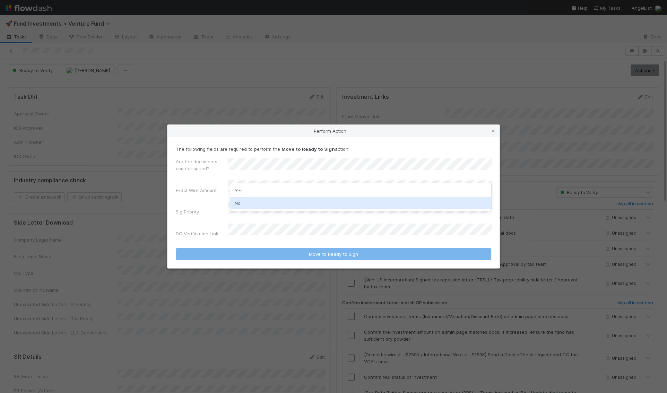
click at [257, 205] on div "No" at bounding box center [360, 203] width 261 height 12
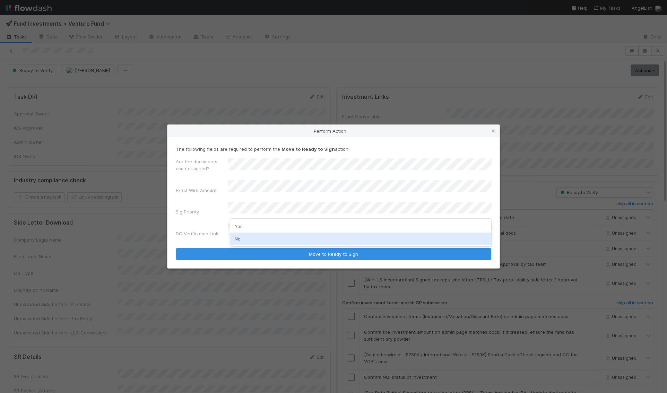
click at [244, 239] on div "No" at bounding box center [360, 239] width 261 height 12
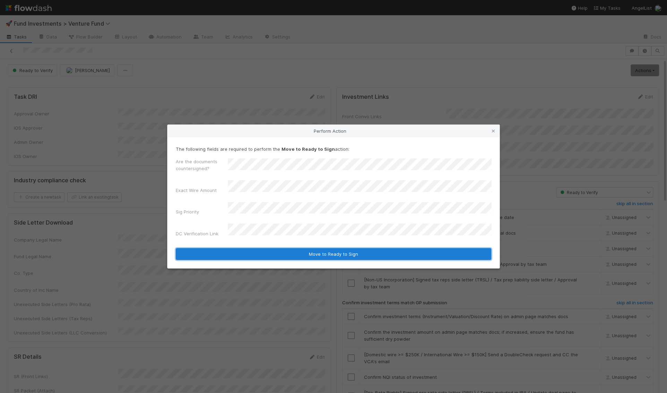
click at [257, 251] on button "Move to Ready to Sign" at bounding box center [334, 254] width 316 height 12
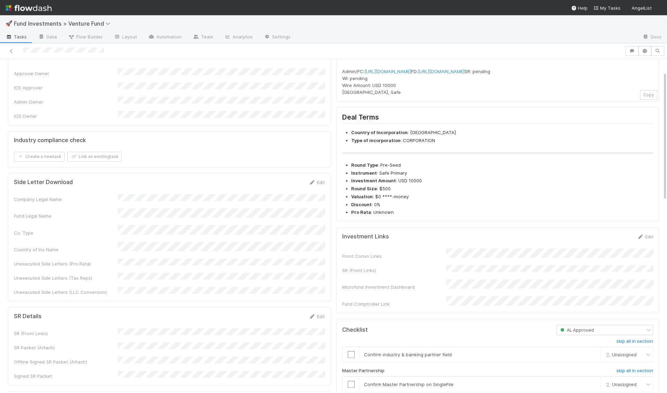
scroll to position [100, 0]
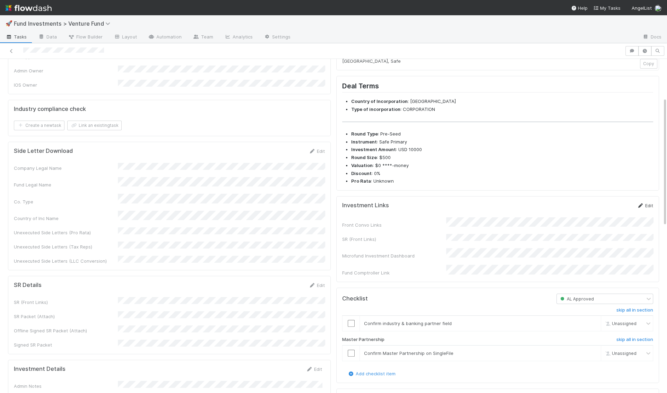
click at [648, 208] on link "Edit" at bounding box center [645, 206] width 16 height 6
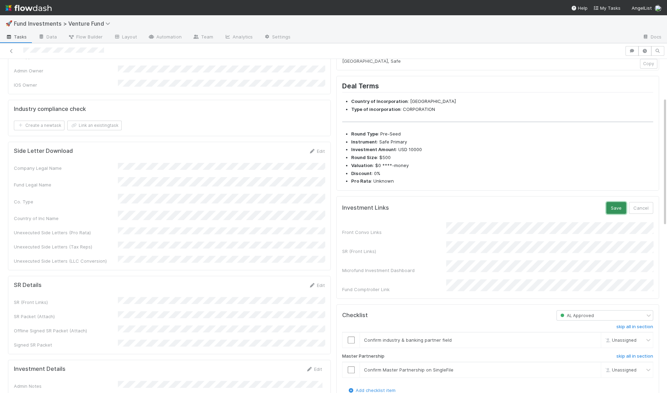
click at [613, 214] on button "Save" at bounding box center [617, 208] width 20 height 12
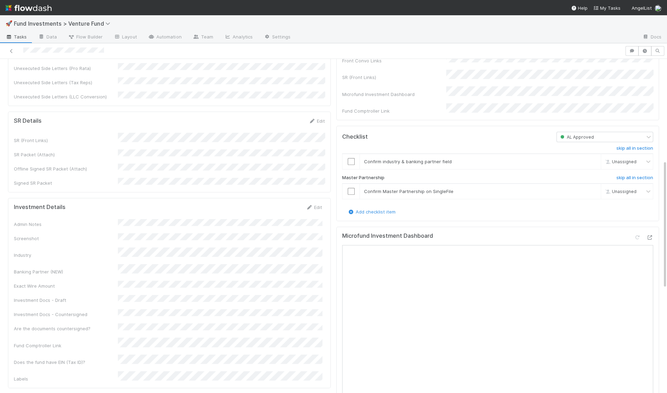
scroll to position [266, 0]
click at [321, 203] on link "Edit" at bounding box center [314, 206] width 16 height 6
click at [285, 202] on button "Save" at bounding box center [285, 208] width 20 height 12
click at [350, 163] on input "checkbox" at bounding box center [351, 159] width 7 height 7
click at [350, 192] on input "checkbox" at bounding box center [351, 189] width 7 height 7
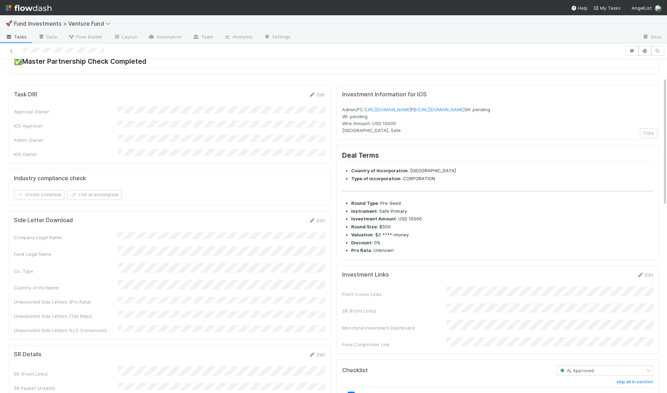
scroll to position [0, 0]
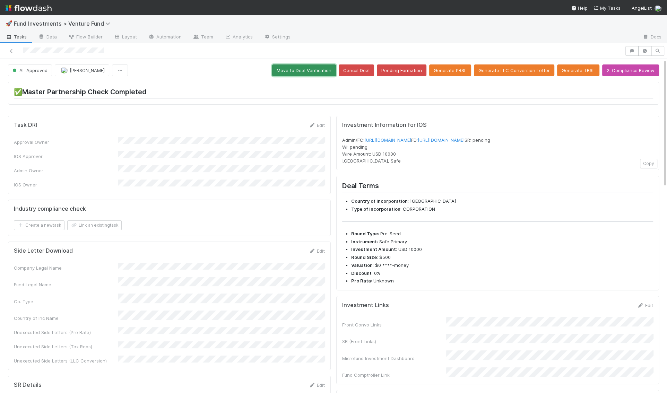
click at [336, 74] on button "Move to Deal Verification" at bounding box center [304, 71] width 64 height 12
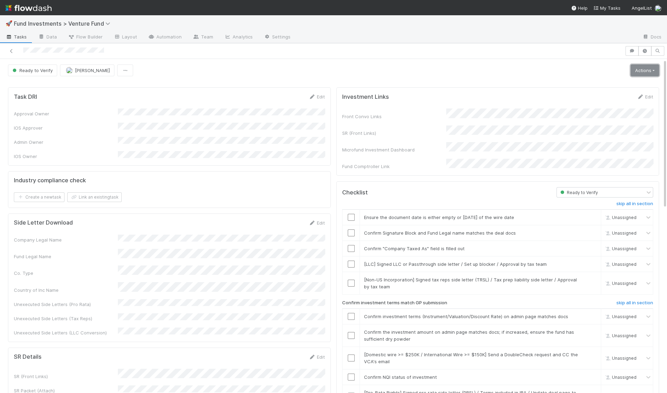
click at [644, 71] on link "Actions" at bounding box center [645, 71] width 28 height 12
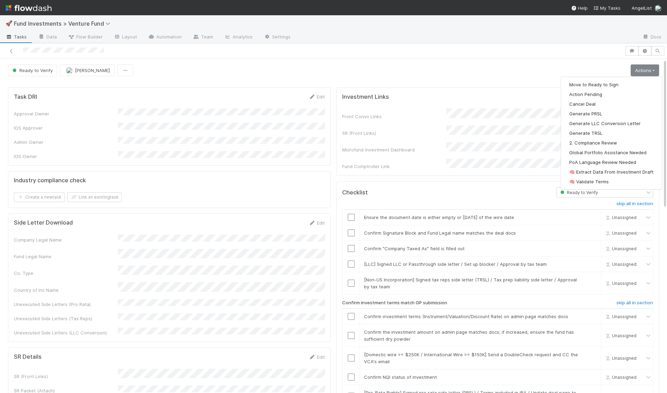
click at [626, 78] on div "Move to Ready to Sign Action Pending Cancel Deal Generate PRSL Generate LLC Con…" at bounding box center [612, 133] width 102 height 113
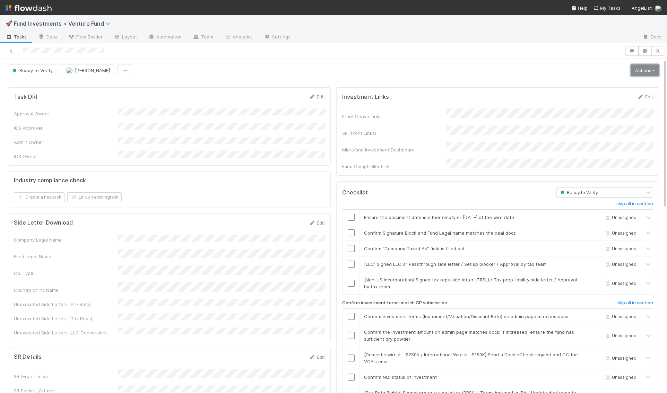
click at [641, 65] on link "Actions" at bounding box center [645, 71] width 28 height 12
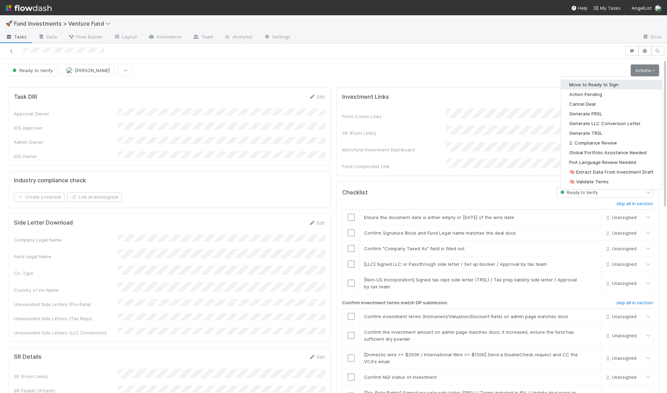
click at [631, 85] on button "Move to Ready to Sign" at bounding box center [611, 85] width 101 height 10
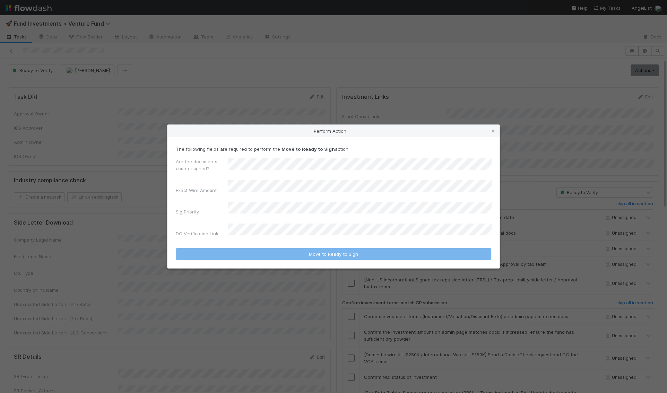
click at [279, 169] on div "Are the documents countersigned?" at bounding box center [334, 166] width 316 height 17
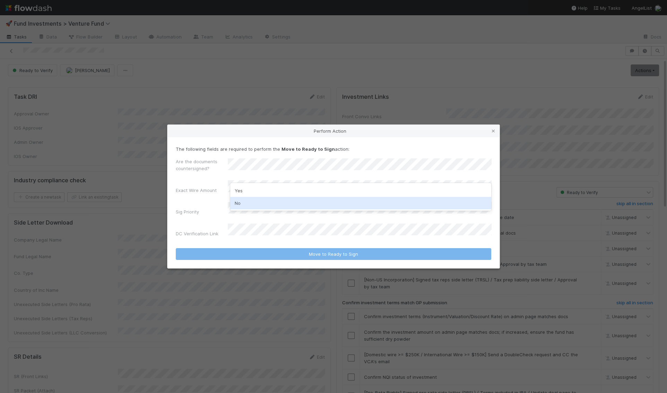
click at [270, 200] on div "No" at bounding box center [360, 203] width 261 height 12
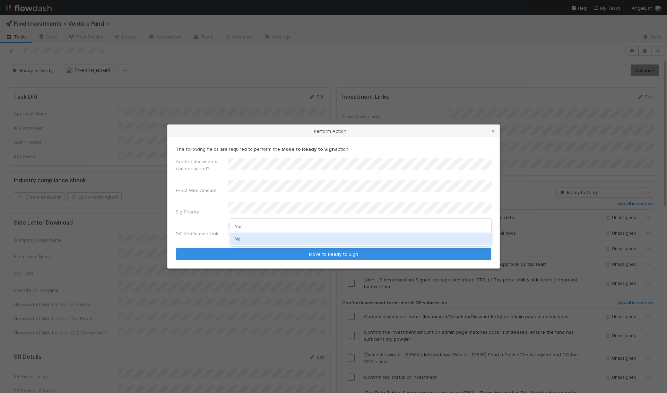
click at [254, 236] on div "No" at bounding box center [360, 239] width 261 height 12
click at [277, 242] on form "The following fields are required to perform the Move to Ready to Sign action: …" at bounding box center [334, 203] width 316 height 115
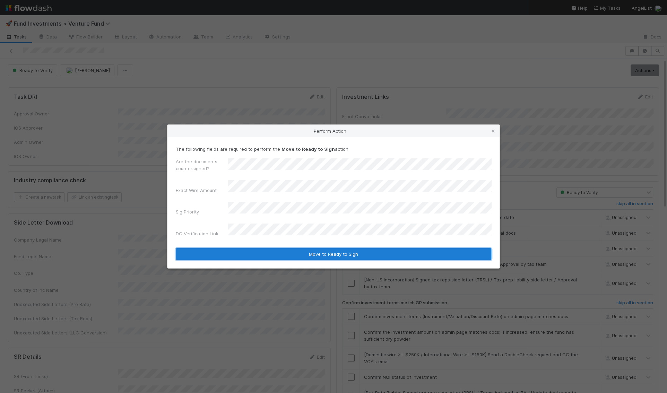
click at [279, 251] on button "Move to Ready to Sign" at bounding box center [334, 254] width 316 height 12
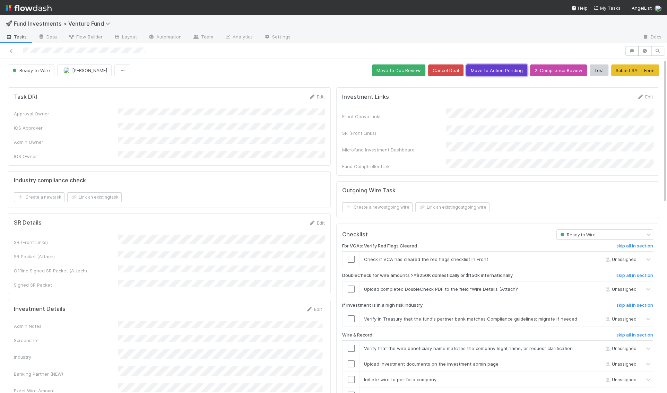
click at [505, 68] on button "Move to Action Pending" at bounding box center [497, 71] width 61 height 12
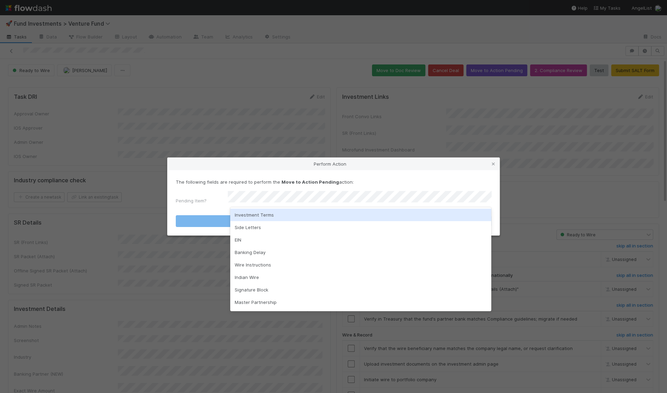
click at [325, 212] on div "Investment Terms" at bounding box center [360, 215] width 261 height 12
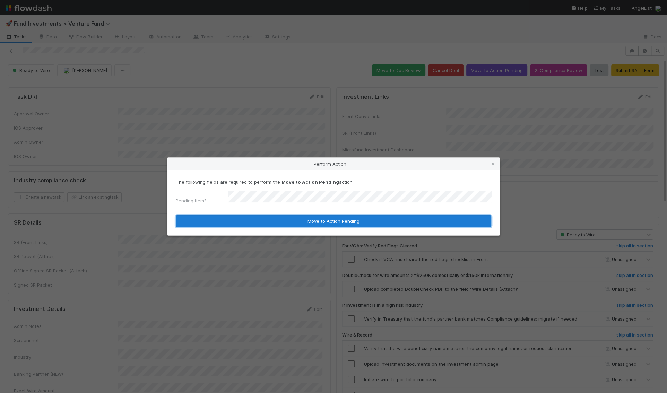
click at [321, 220] on button "Move to Action Pending" at bounding box center [334, 221] width 316 height 12
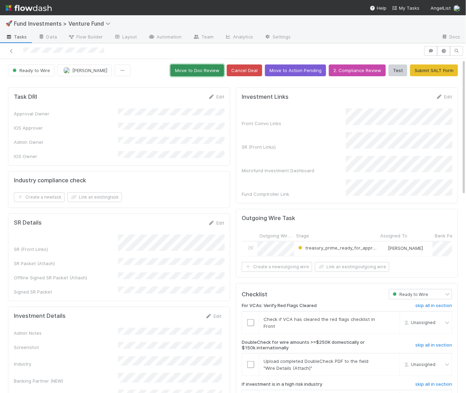
click at [209, 70] on button "Move to Doc Review" at bounding box center [196, 71] width 53 height 12
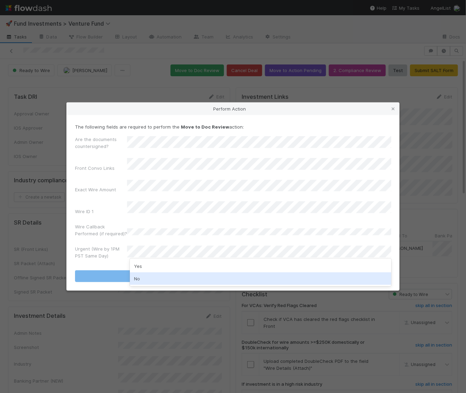
click at [144, 274] on div "No" at bounding box center [260, 279] width 261 height 12
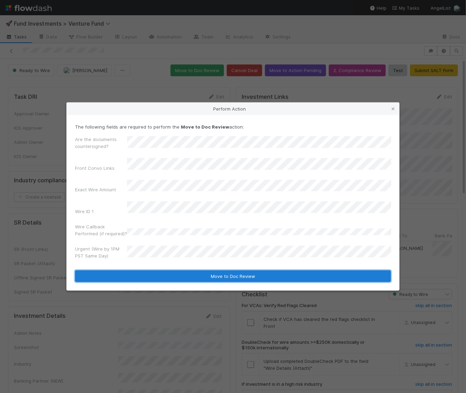
click at [145, 271] on button "Move to Doc Review" at bounding box center [233, 277] width 316 height 12
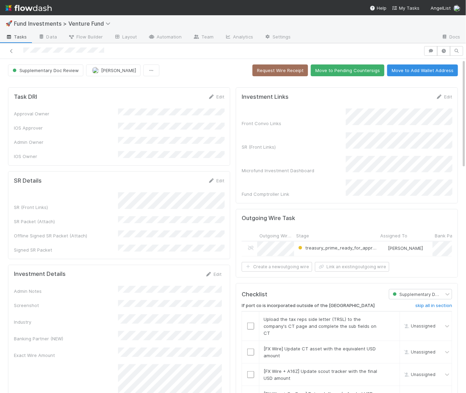
click at [352, 70] on button "Move to Pending Countersigs" at bounding box center [347, 71] width 74 height 12
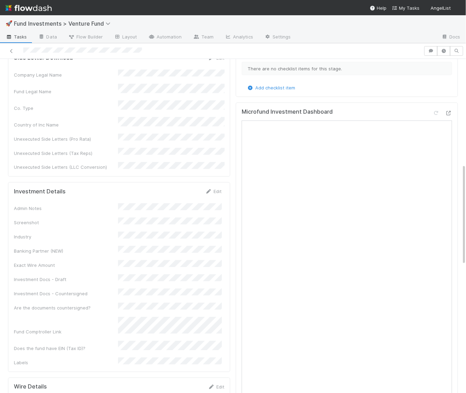
scroll to position [348, 0]
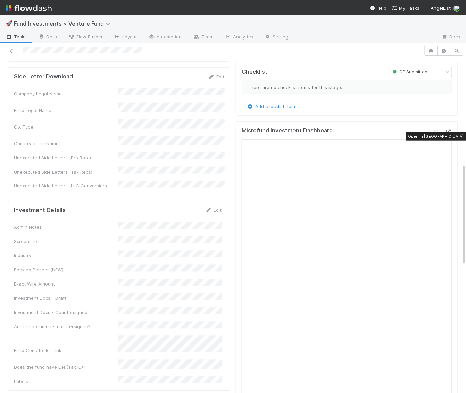
click at [450, 134] on icon at bounding box center [448, 132] width 7 height 5
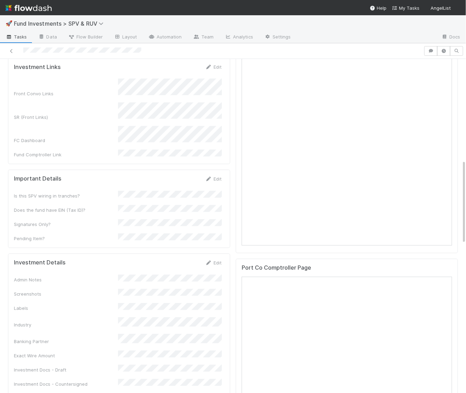
scroll to position [444, 0]
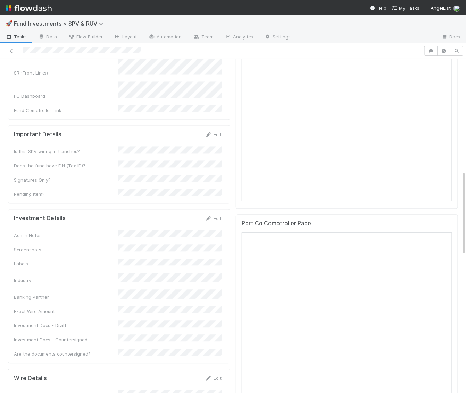
click at [215, 215] on div "Edit" at bounding box center [213, 218] width 16 height 7
click at [215, 216] on link "Edit" at bounding box center [213, 219] width 16 height 6
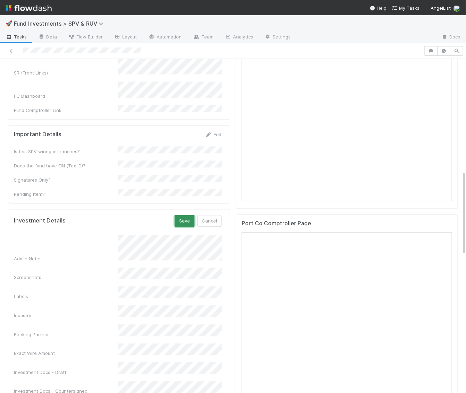
click at [188, 215] on button "Save" at bounding box center [184, 221] width 20 height 12
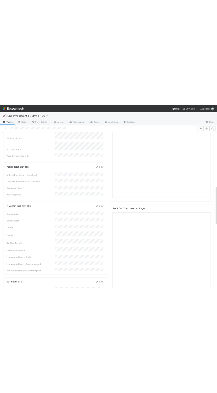
scroll to position [442, 0]
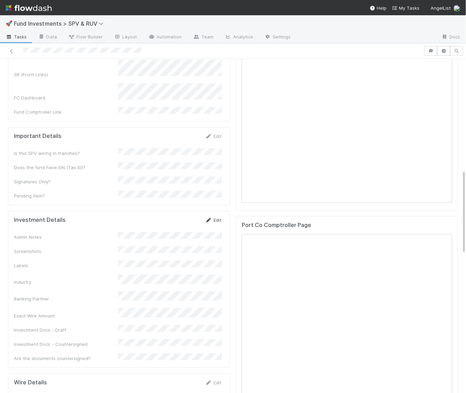
click at [211, 219] on icon at bounding box center [208, 221] width 7 height 5
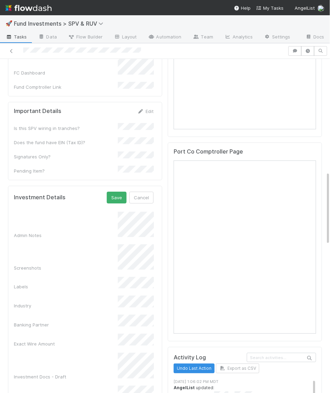
scroll to position [555, 0]
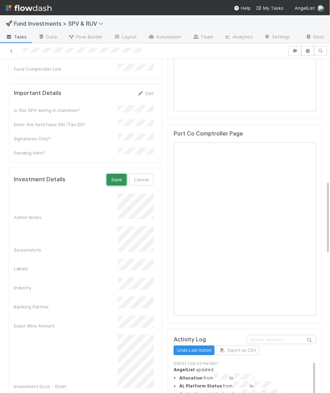
click at [113, 174] on button "Save" at bounding box center [117, 180] width 20 height 12
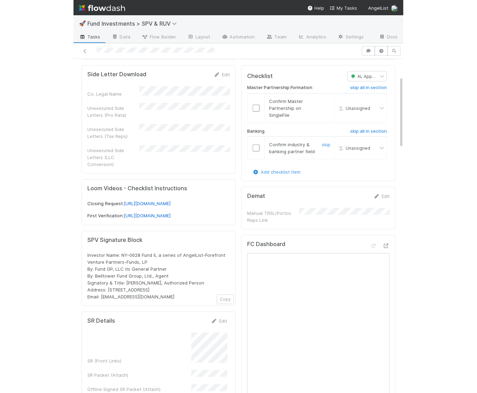
scroll to position [0, 0]
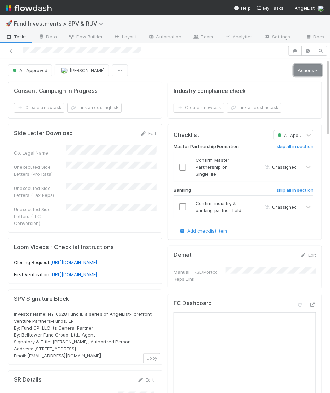
click at [308, 71] on link "Actions" at bounding box center [308, 71] width 28 height 12
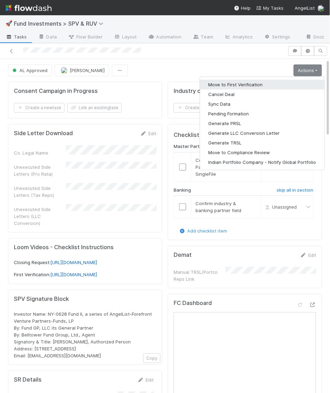
click at [297, 85] on button "Move to First Verification" at bounding box center [262, 85] width 125 height 10
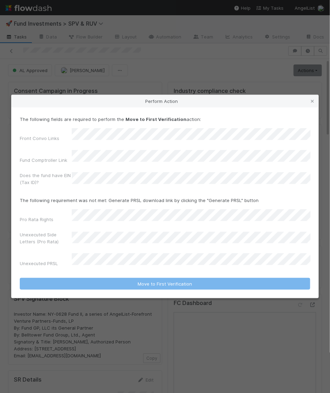
click at [318, 108] on div "Perform Action" at bounding box center [164, 101] width 307 height 12
click at [313, 104] on icon at bounding box center [312, 101] width 7 height 5
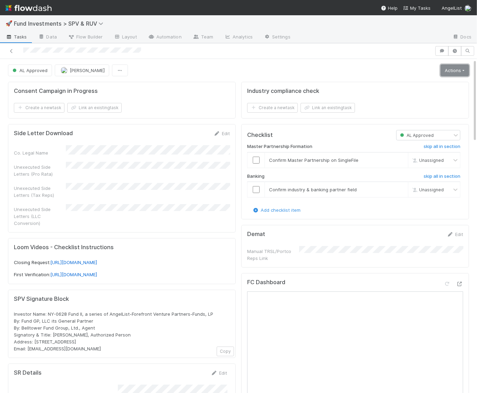
click at [450, 68] on link "Actions" at bounding box center [455, 71] width 28 height 12
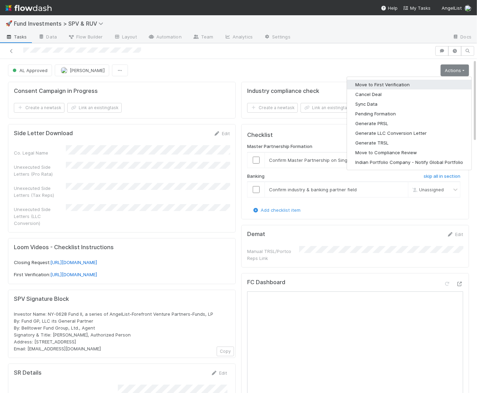
click at [420, 82] on button "Move to First Verification" at bounding box center [409, 85] width 125 height 10
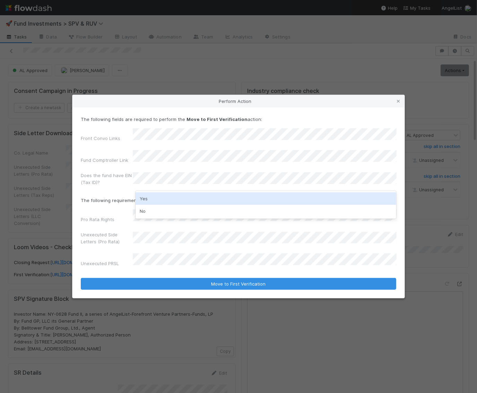
click at [157, 198] on div "Yes" at bounding box center [266, 199] width 261 height 12
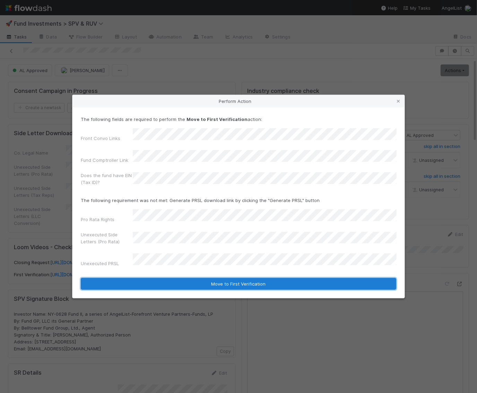
click at [175, 278] on button "Move to First Verification" at bounding box center [239, 284] width 316 height 12
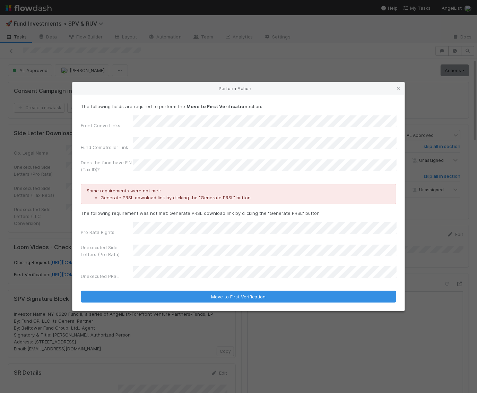
click at [230, 274] on div "Unexecuted PRSL" at bounding box center [239, 274] width 316 height 16
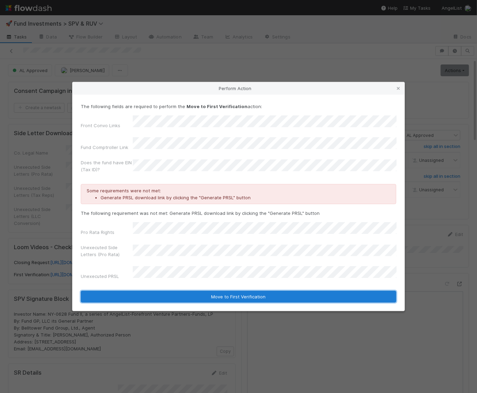
click at [238, 292] on button "Move to First Verification" at bounding box center [239, 297] width 316 height 12
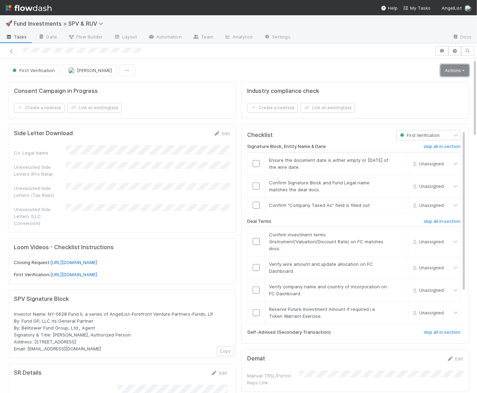
click at [451, 70] on link "Actions" at bounding box center [455, 71] width 28 height 12
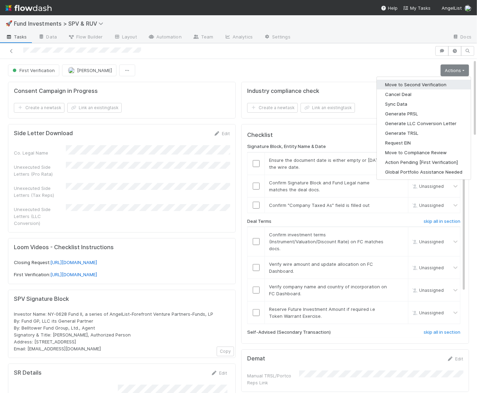
click at [439, 86] on button "Move to Second Verification" at bounding box center [424, 85] width 94 height 10
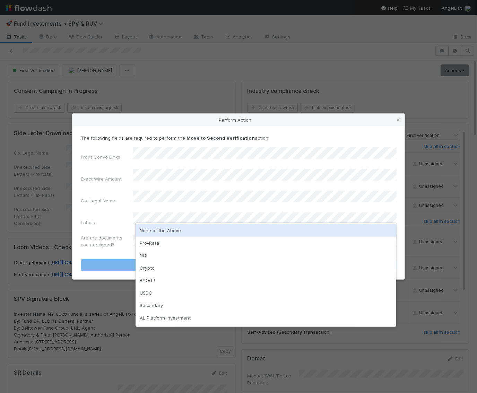
click at [154, 232] on div "None of the Above" at bounding box center [266, 230] width 261 height 12
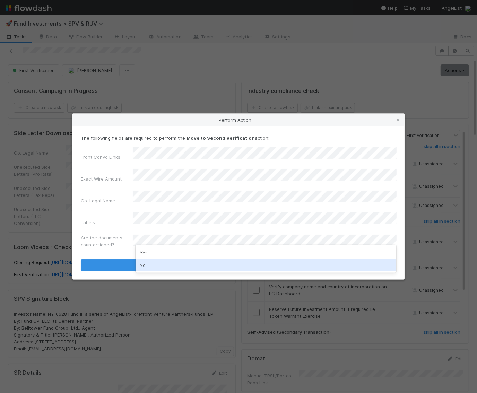
click at [146, 265] on div "No" at bounding box center [266, 265] width 261 height 12
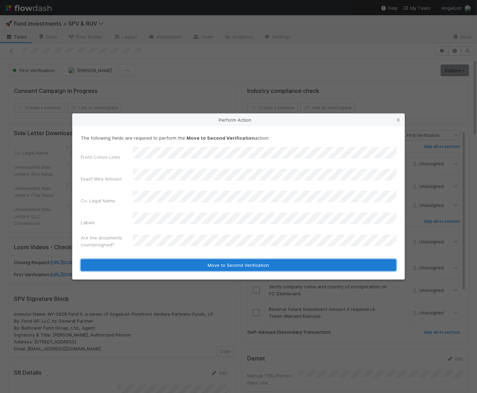
click at [146, 259] on button "Move to Second Verification" at bounding box center [239, 265] width 316 height 12
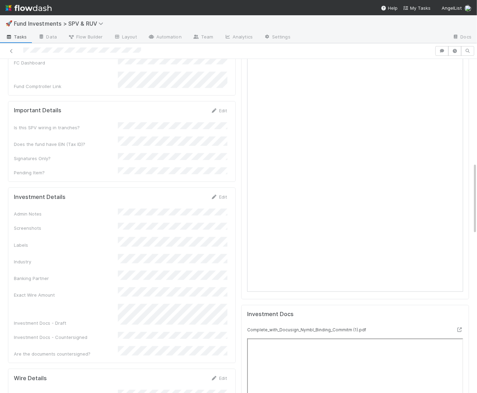
scroll to position [474, 0]
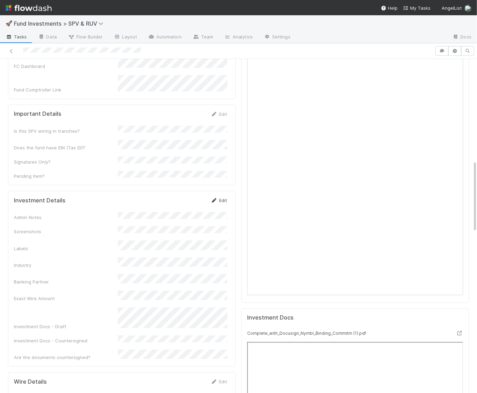
click at [220, 198] on link "Edit" at bounding box center [219, 201] width 16 height 6
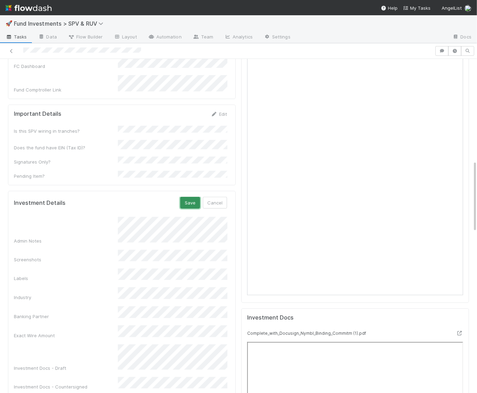
click at [191, 197] on button "Save" at bounding box center [190, 203] width 20 height 12
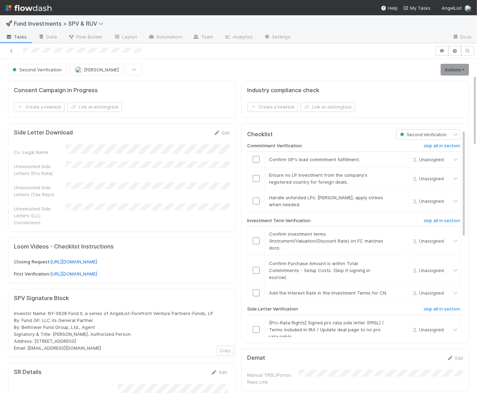
scroll to position [0, 0]
